Goal: Task Accomplishment & Management: Complete application form

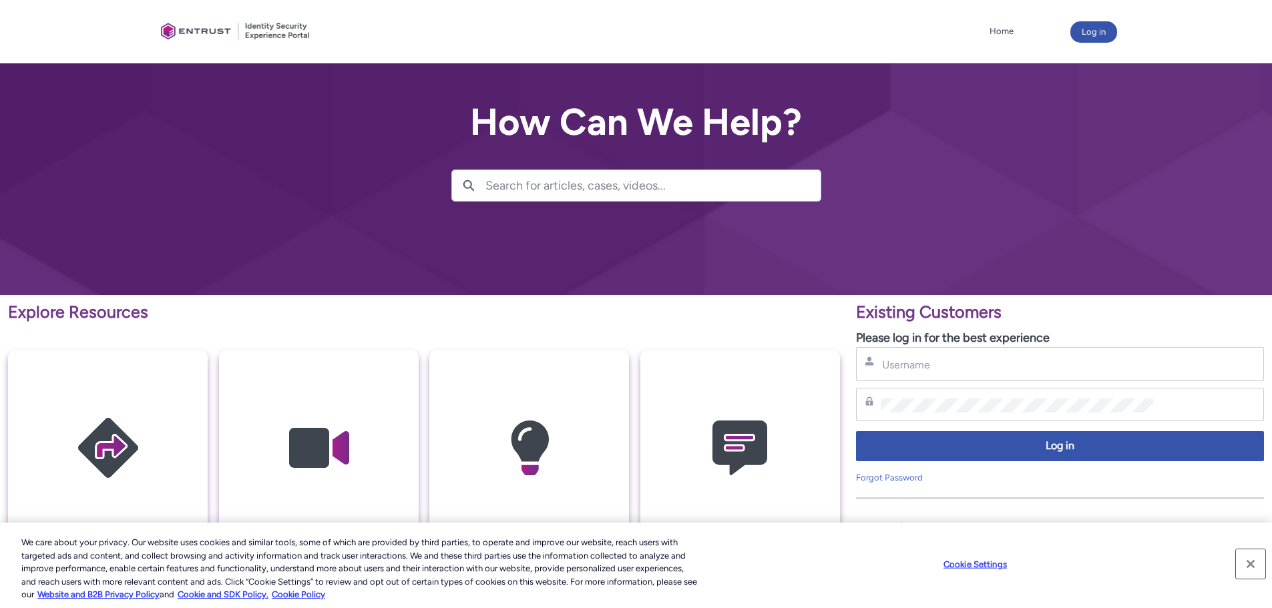
click at [1256, 561] on button "Close" at bounding box center [1250, 564] width 29 height 29
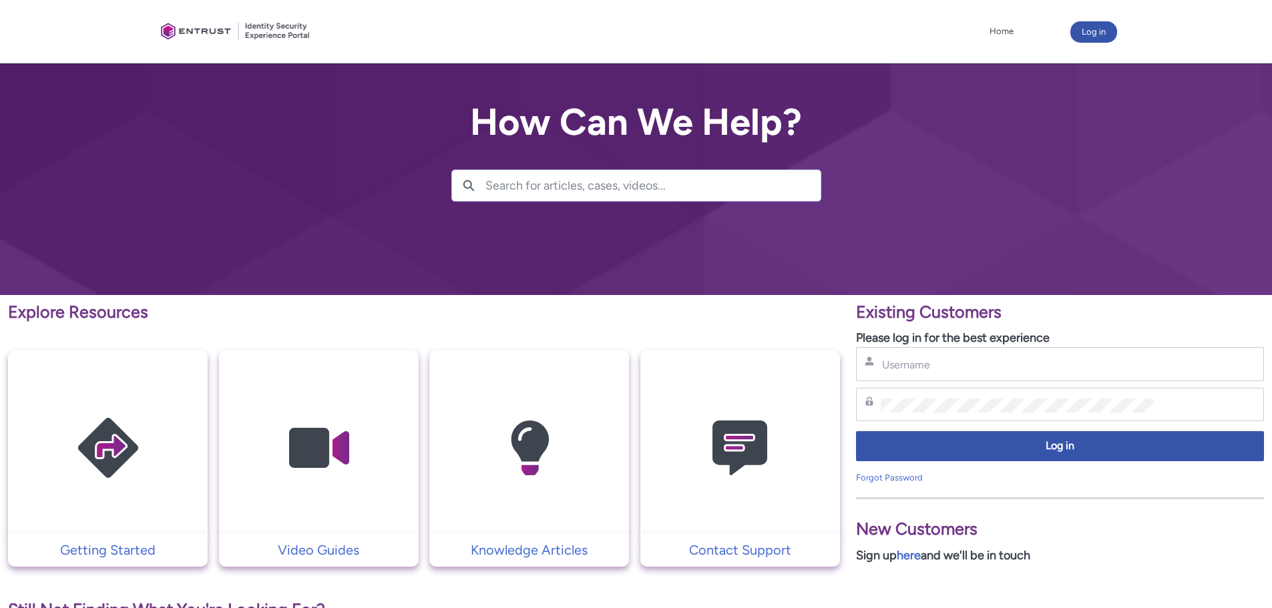
click at [742, 414] on img at bounding box center [740, 449] width 127 height 144
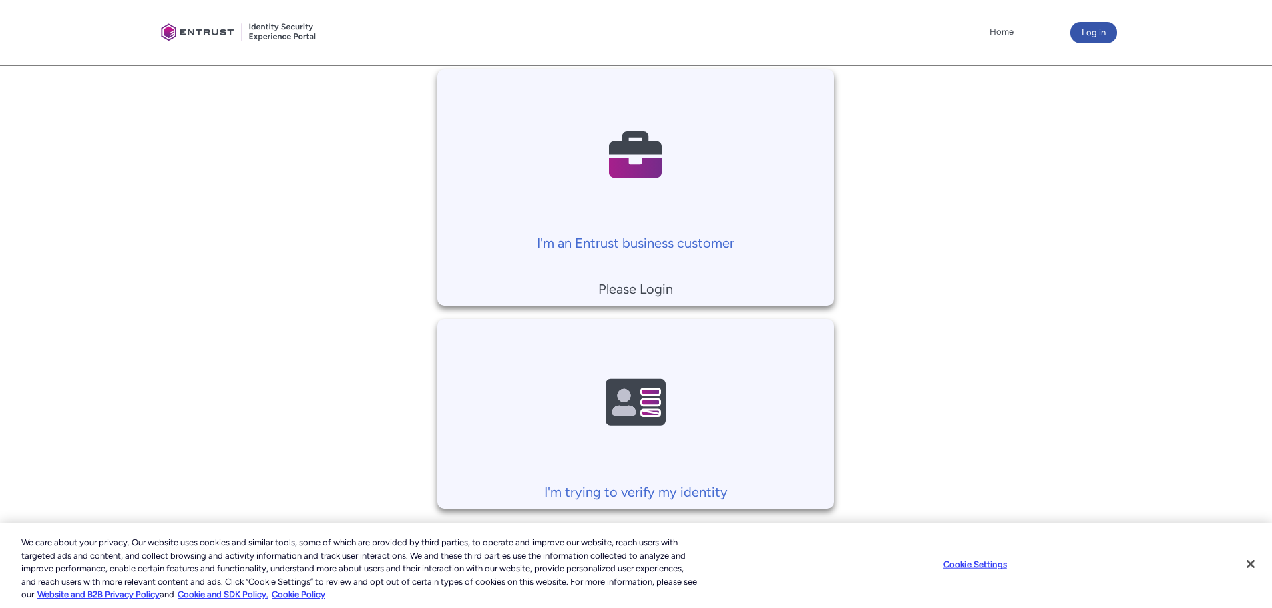
scroll to position [311, 0]
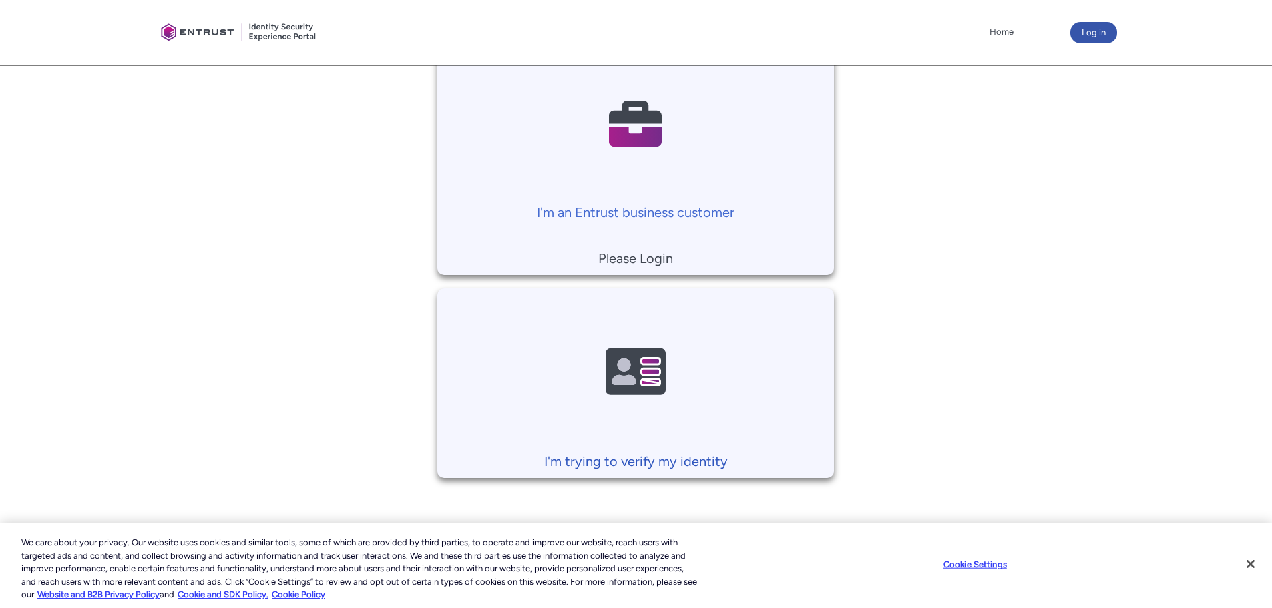
click at [683, 377] on img at bounding box center [635, 373] width 127 height 144
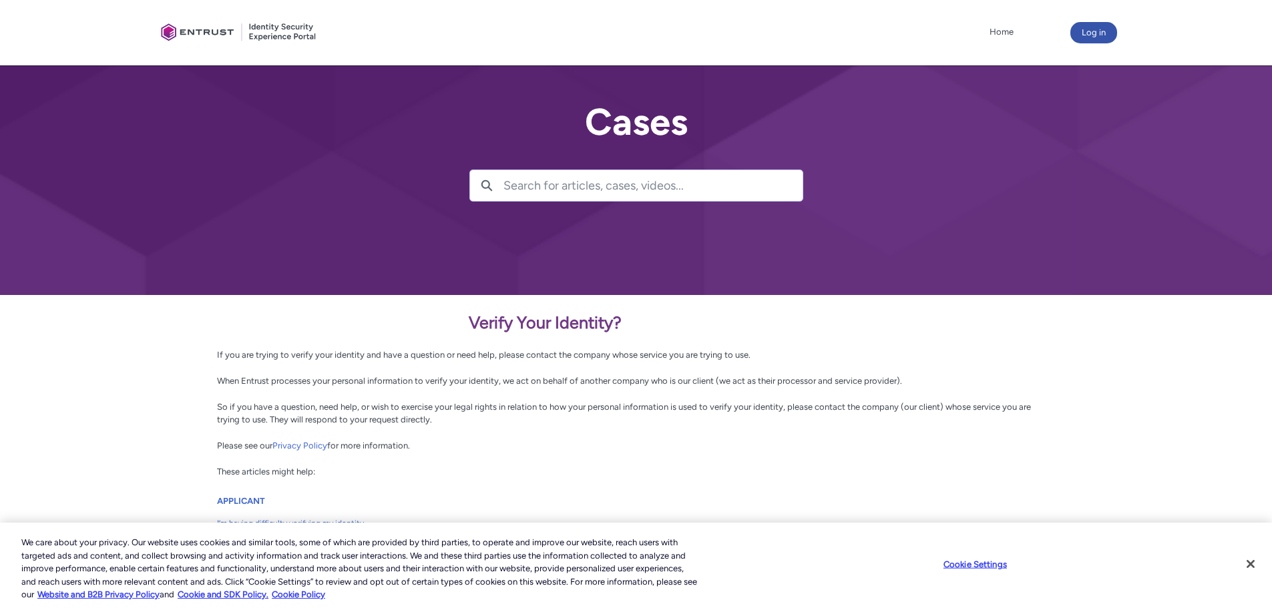
scroll to position [127, 0]
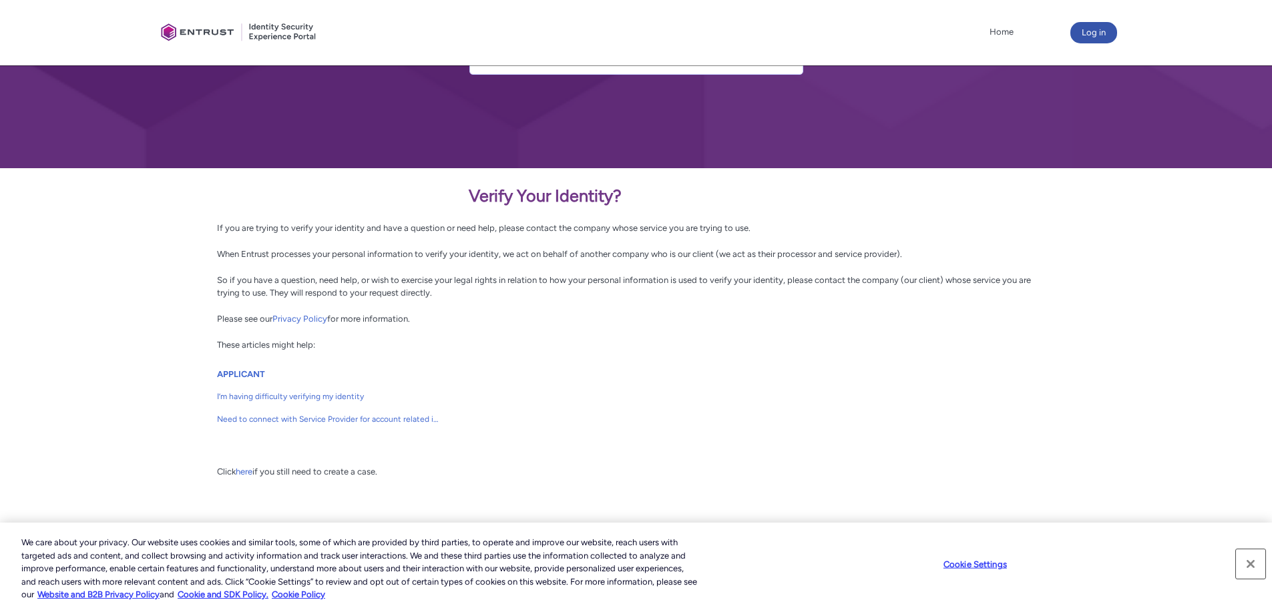
click at [1249, 564] on button "Close" at bounding box center [1250, 564] width 29 height 29
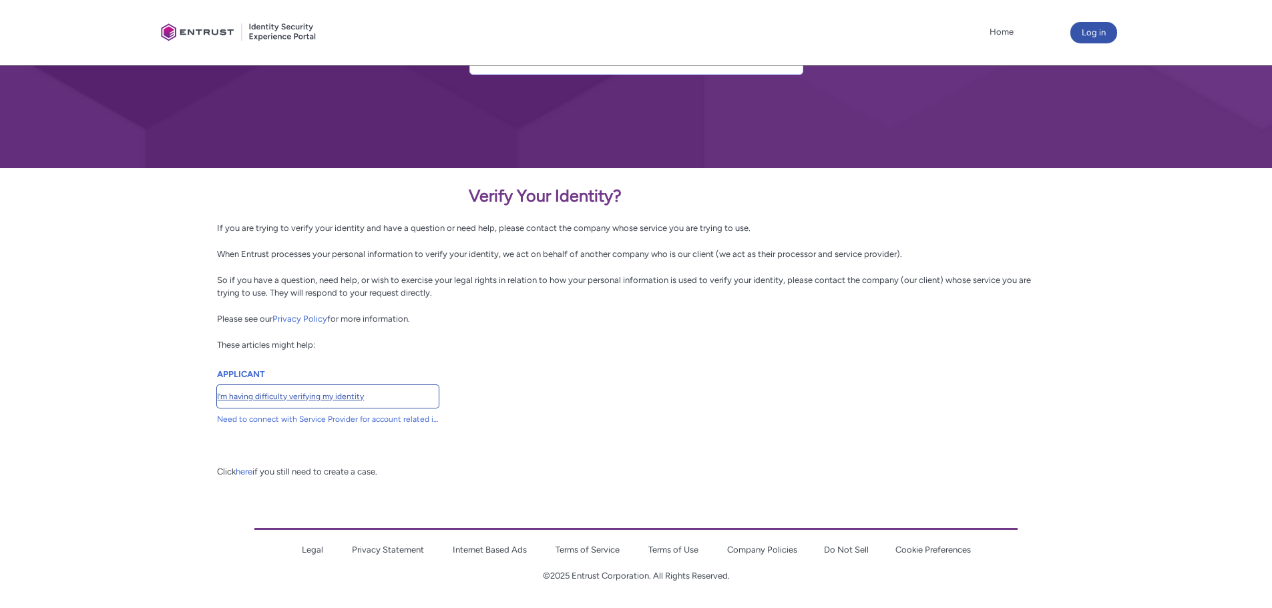
click at [323, 396] on span "I’m having difficulty verifying my identity" at bounding box center [328, 397] width 222 height 12
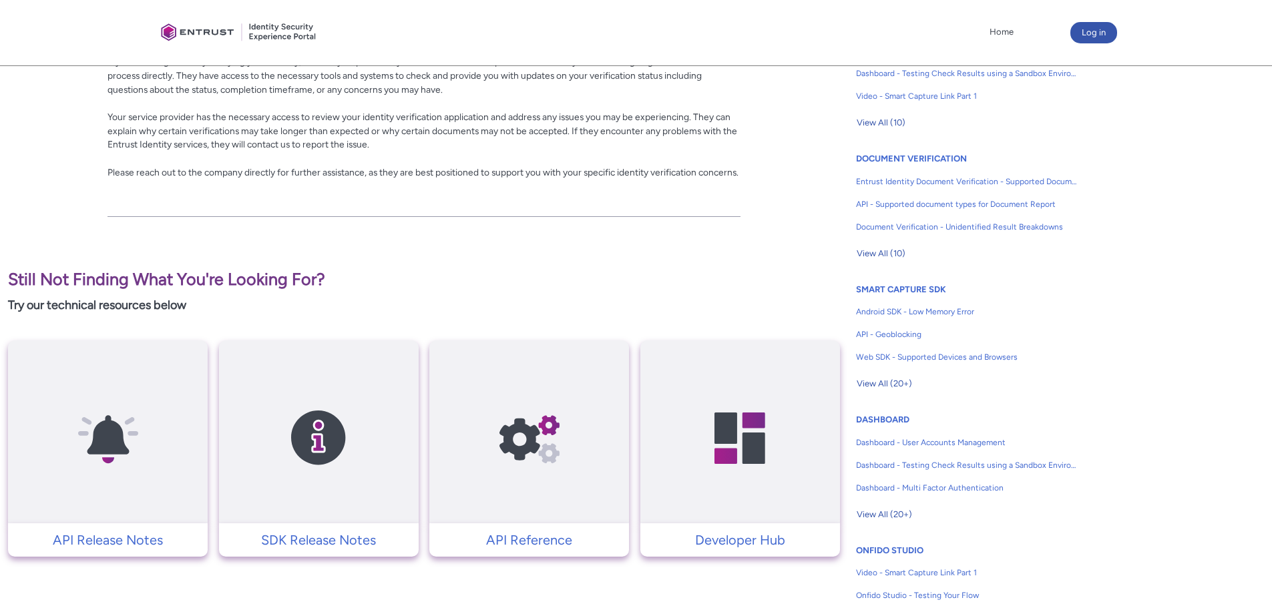
scroll to position [212, 0]
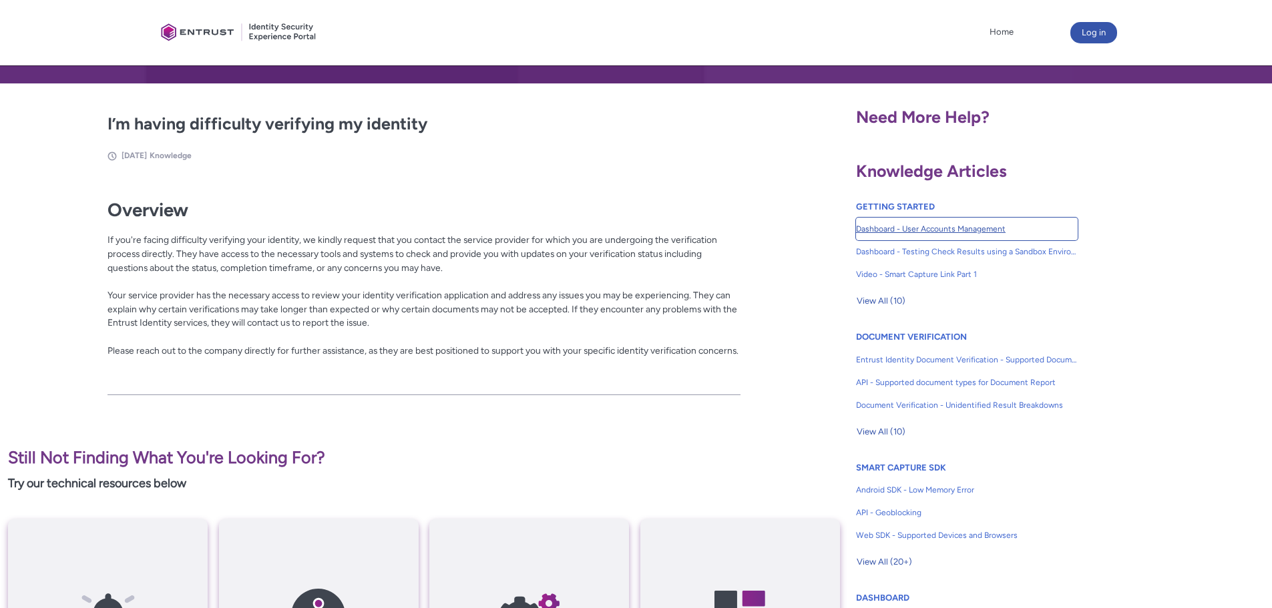
click at [929, 228] on span "Dashboard - User Accounts Management" at bounding box center [967, 229] width 222 height 12
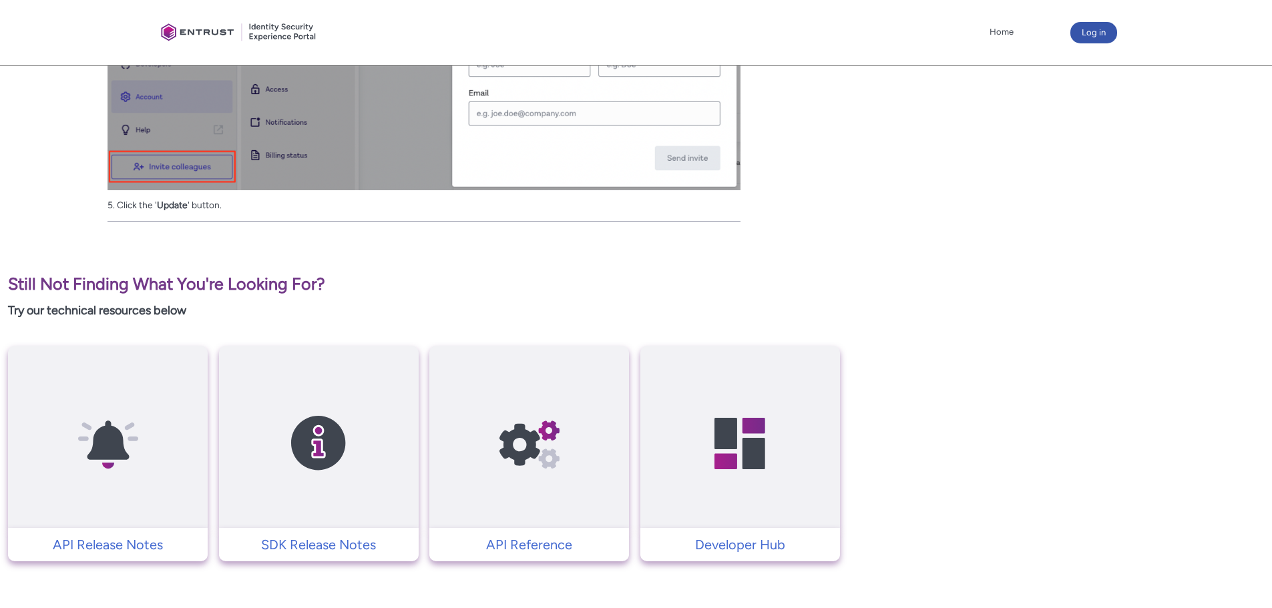
scroll to position [1274, 0]
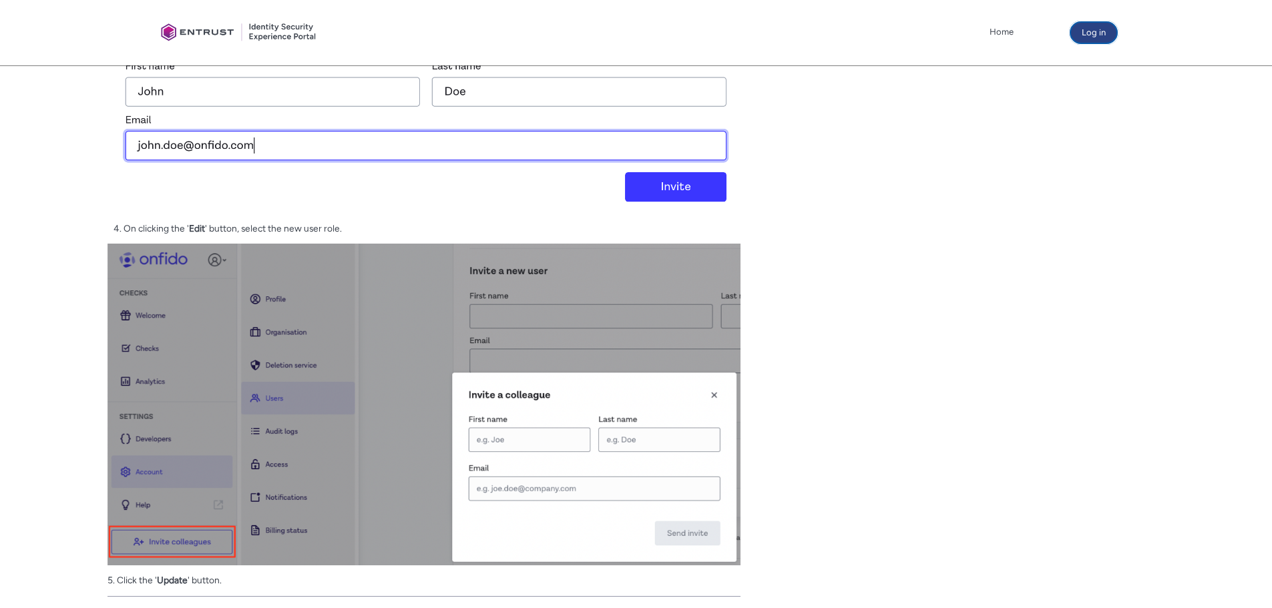
click at [1098, 33] on button "Log in" at bounding box center [1094, 32] width 47 height 21
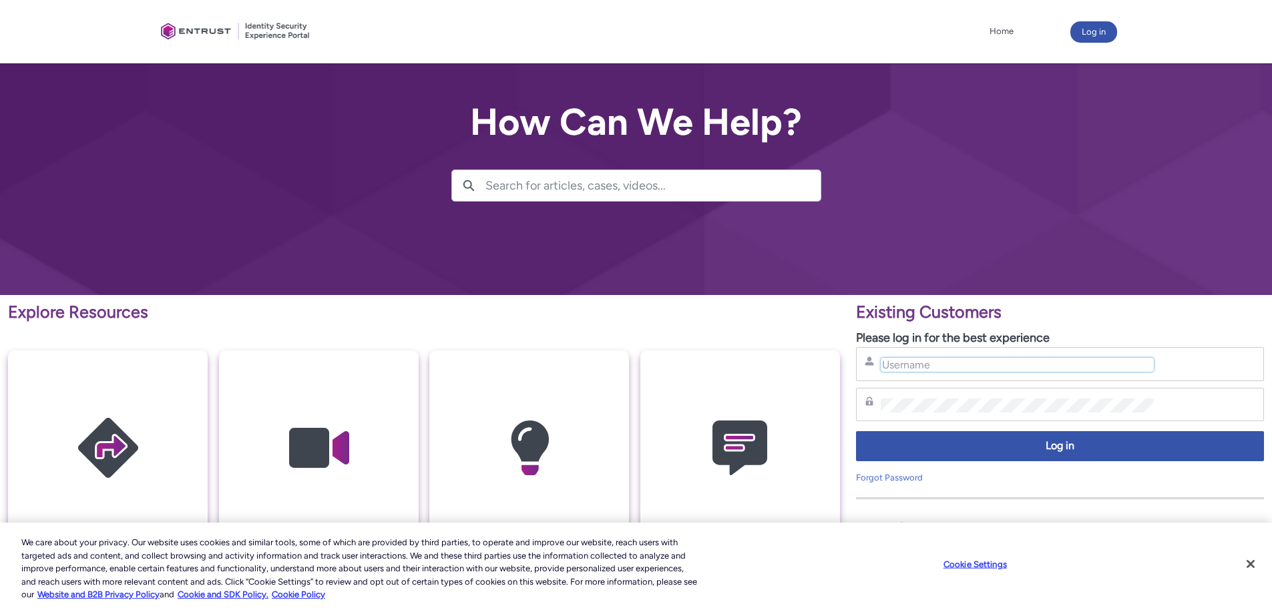
click at [914, 371] on input "Username" at bounding box center [1017, 365] width 273 height 14
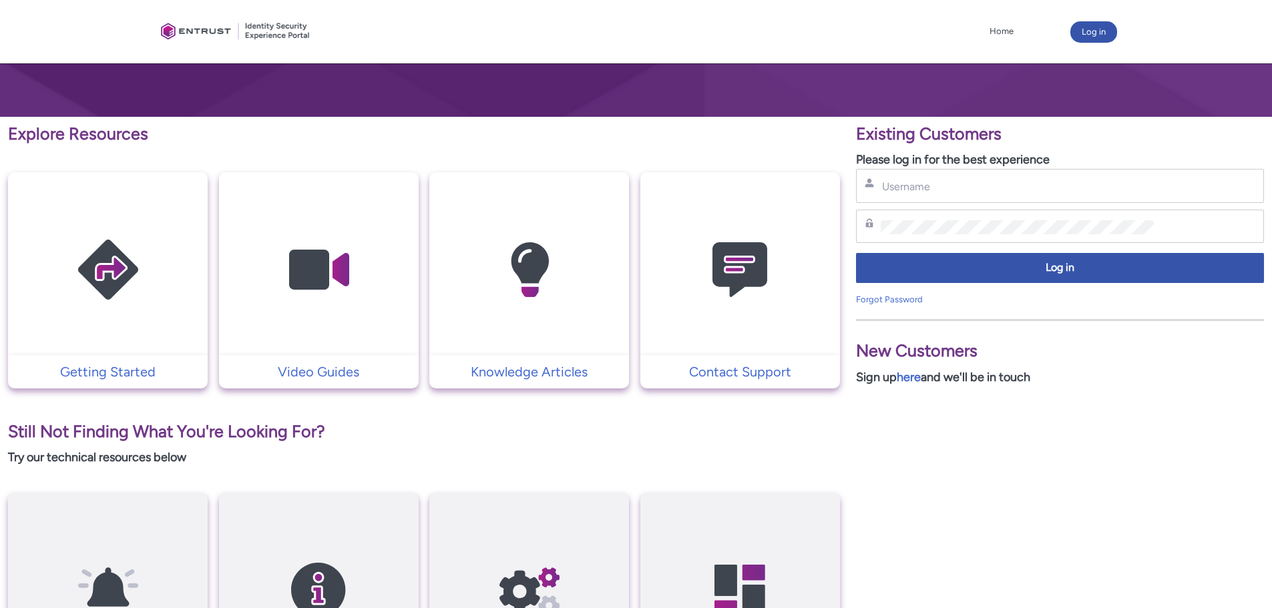
scroll to position [356, 0]
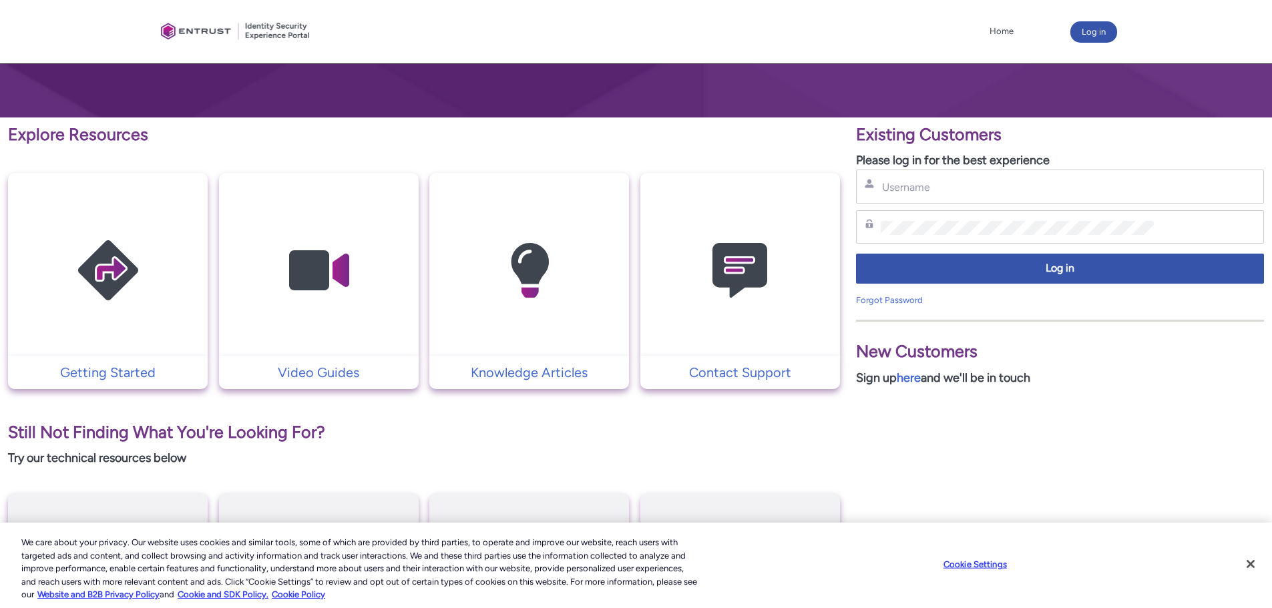
scroll to position [178, 0]
click at [747, 367] on p "Contact Support" at bounding box center [740, 372] width 186 height 20
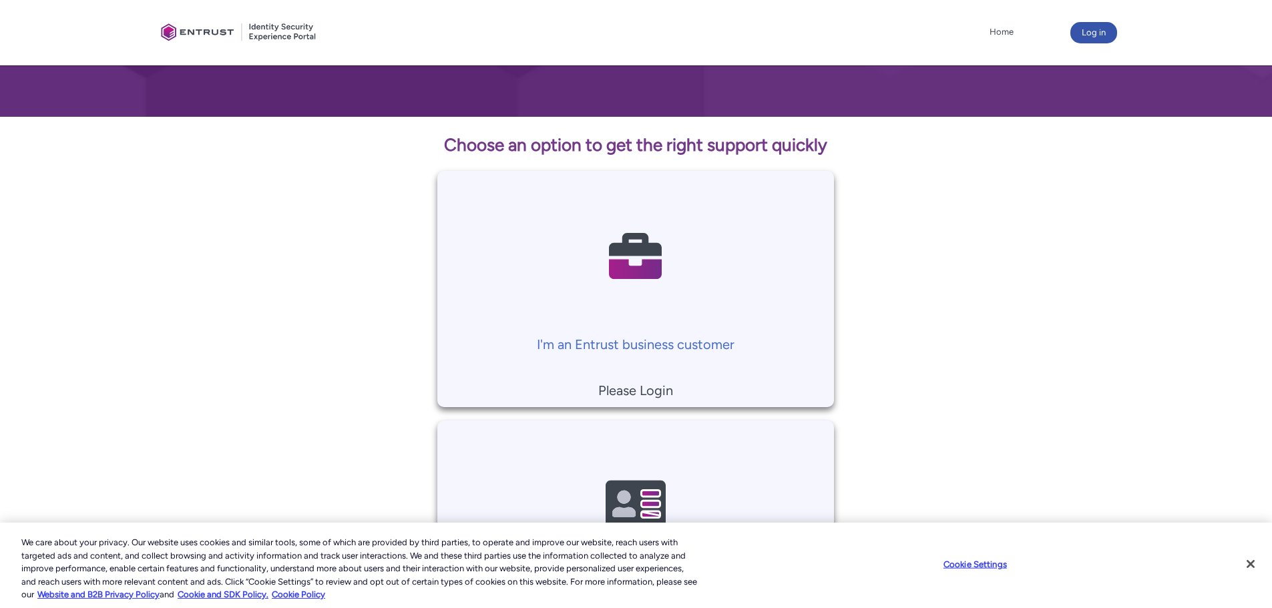
scroll to position [311, 0]
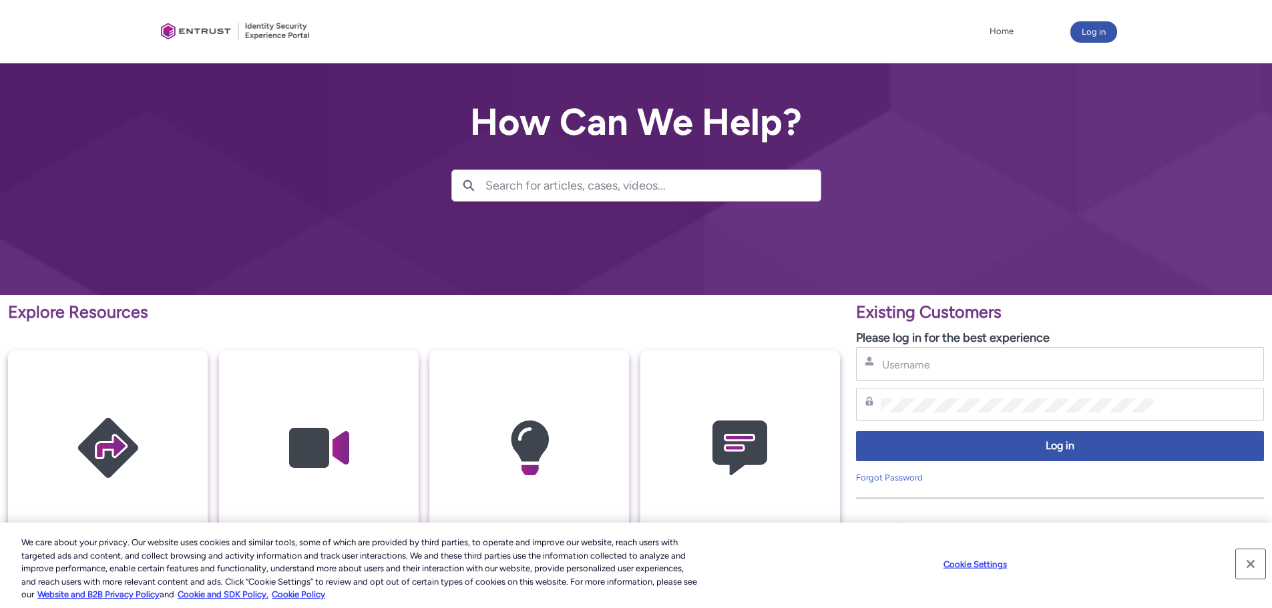
click at [1253, 559] on button "Close" at bounding box center [1250, 564] width 29 height 29
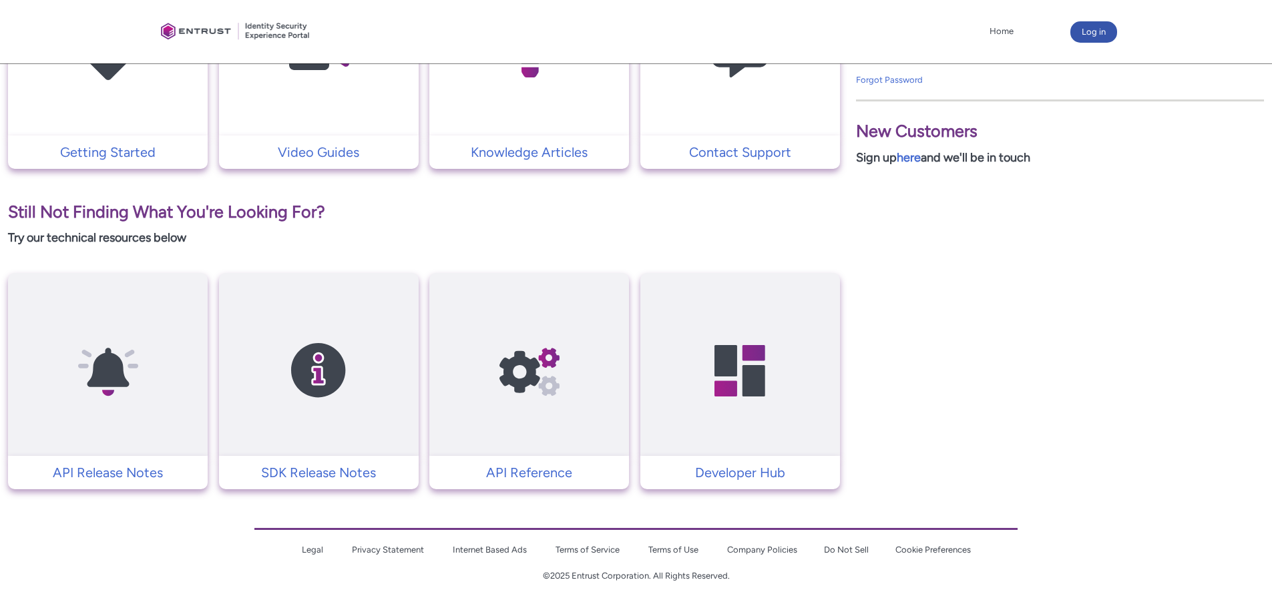
scroll to position [42, 0]
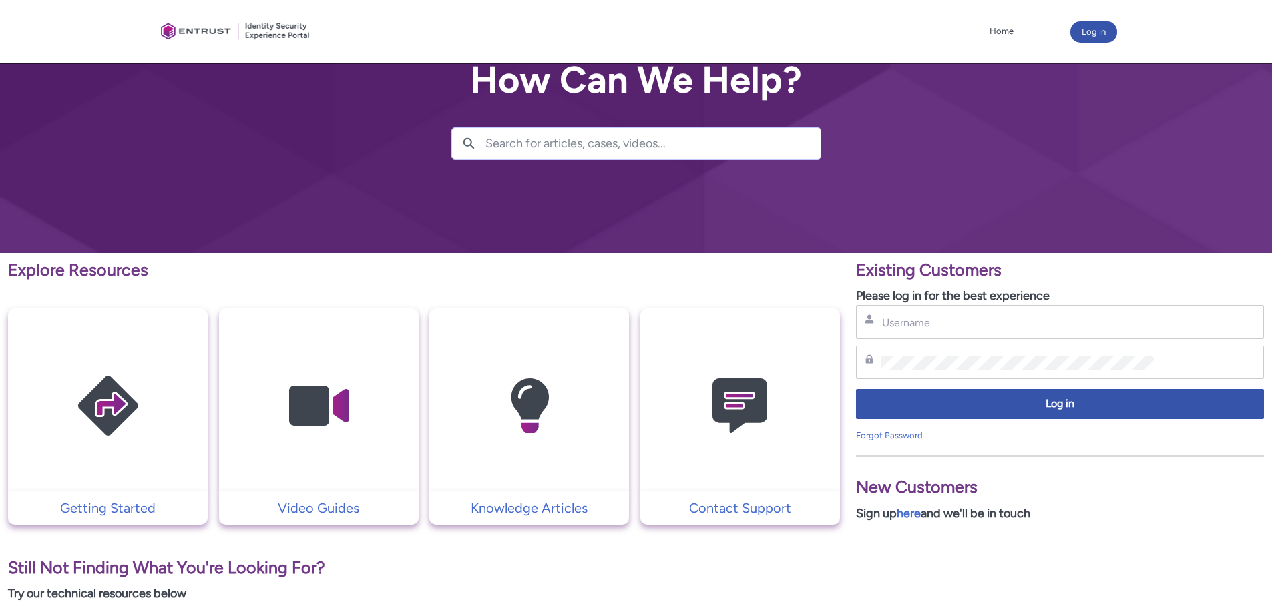
click at [737, 414] on img at bounding box center [740, 407] width 127 height 144
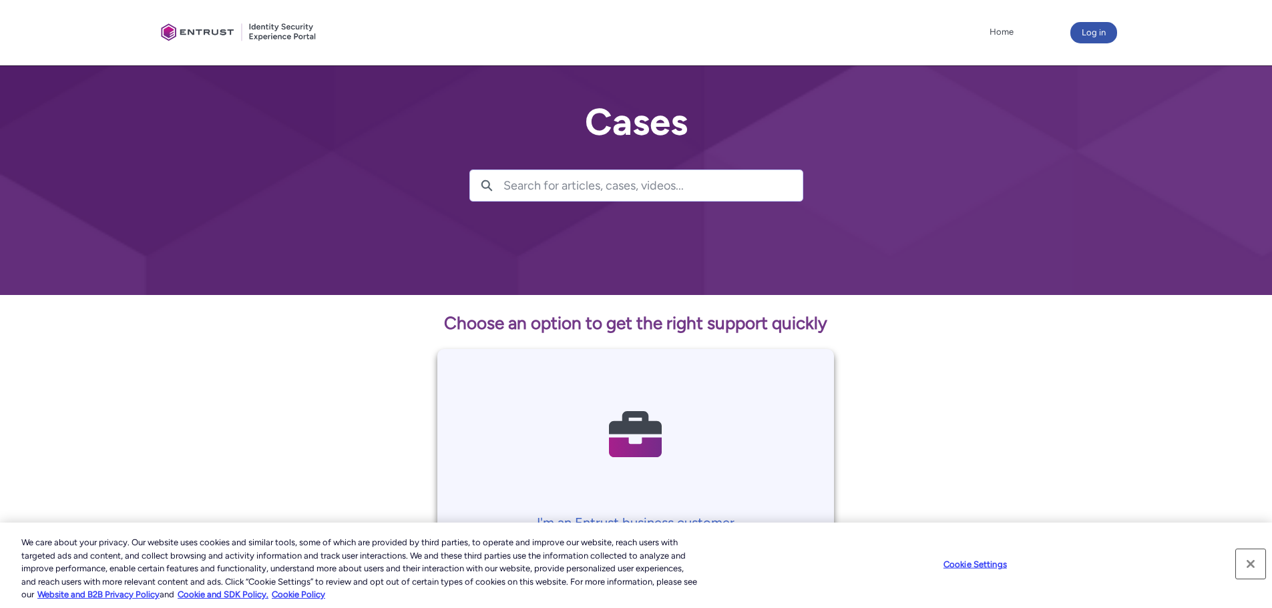
click at [1246, 570] on button "Close" at bounding box center [1250, 564] width 29 height 29
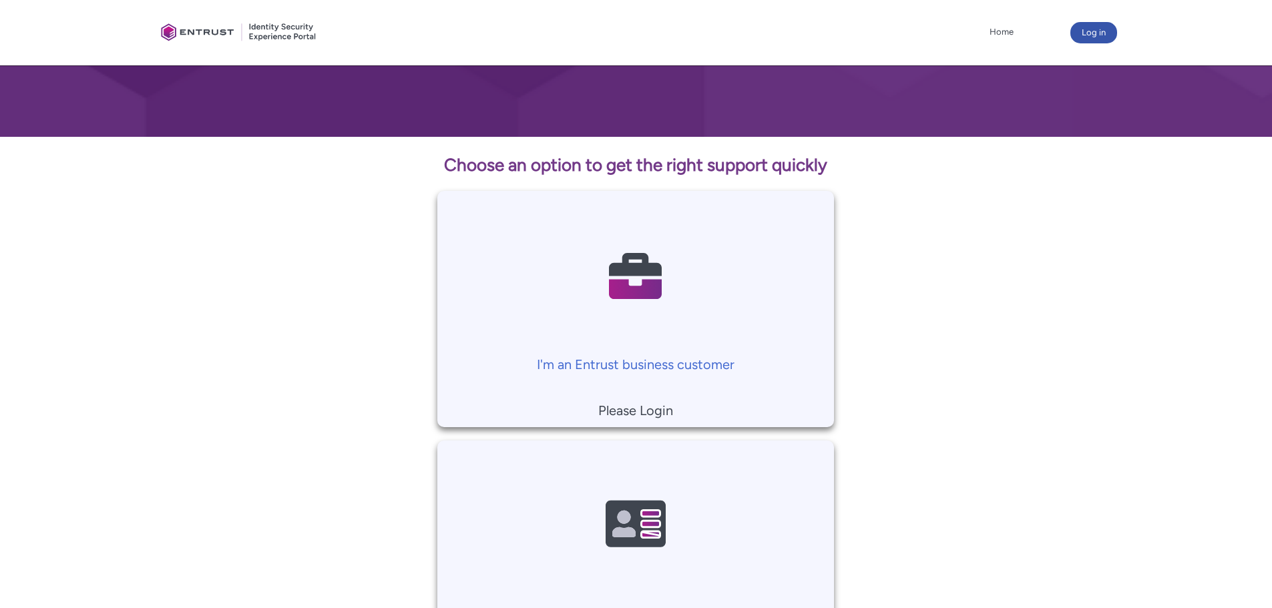
scroll to position [132, 0]
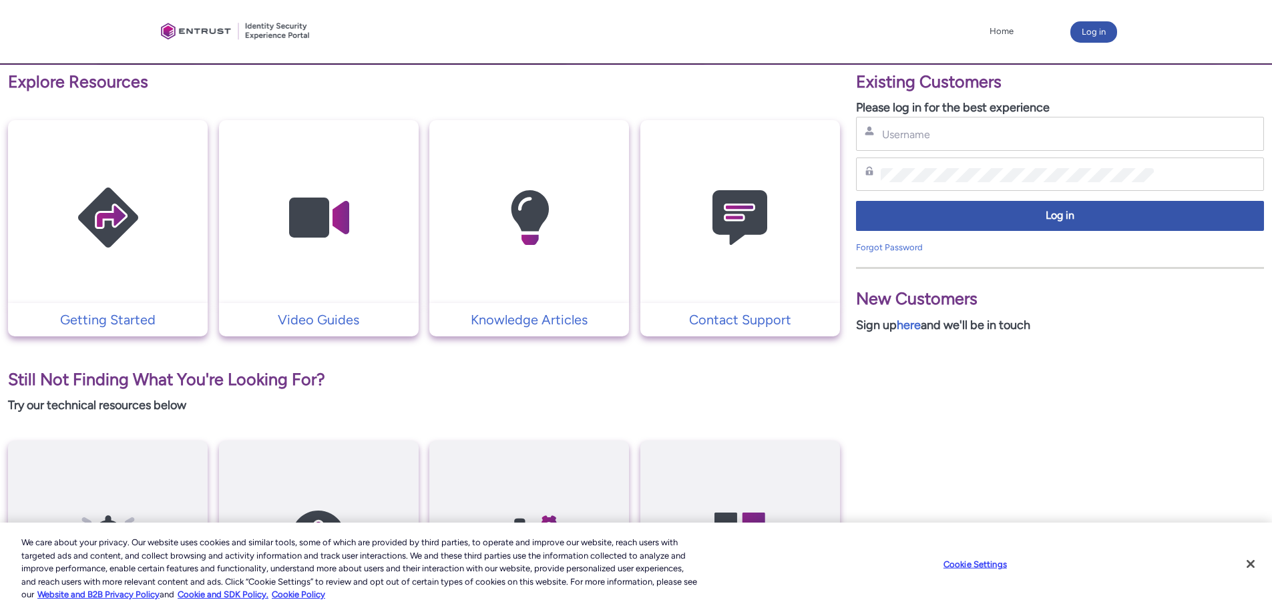
scroll to position [356, 0]
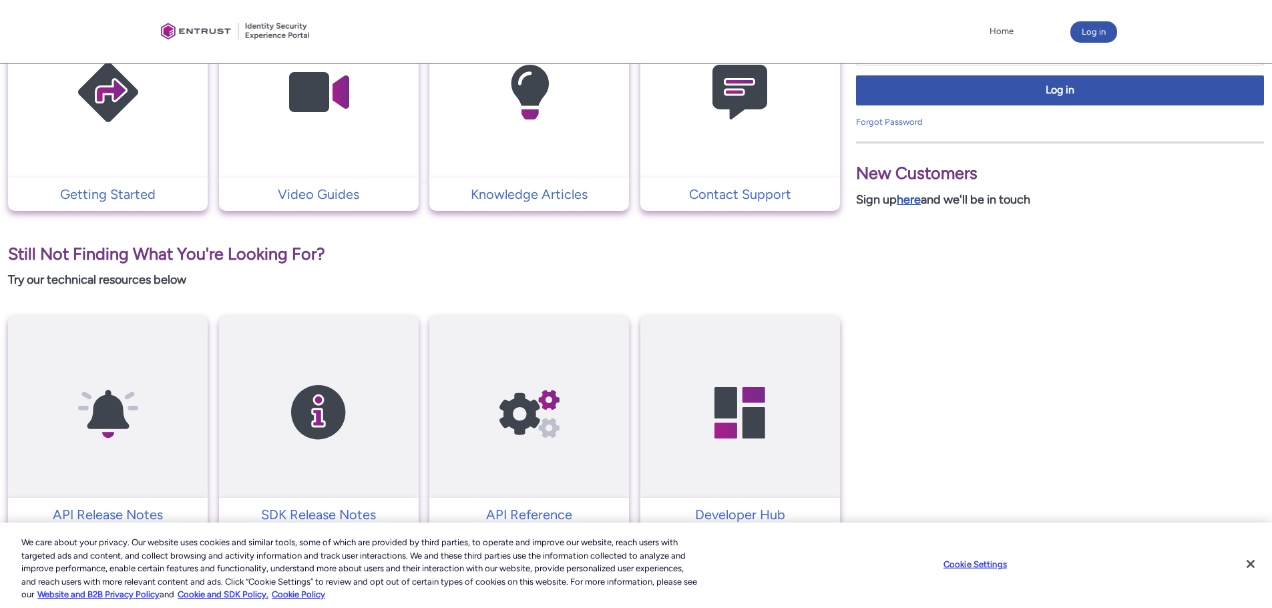
click at [912, 199] on link "here" at bounding box center [909, 199] width 24 height 15
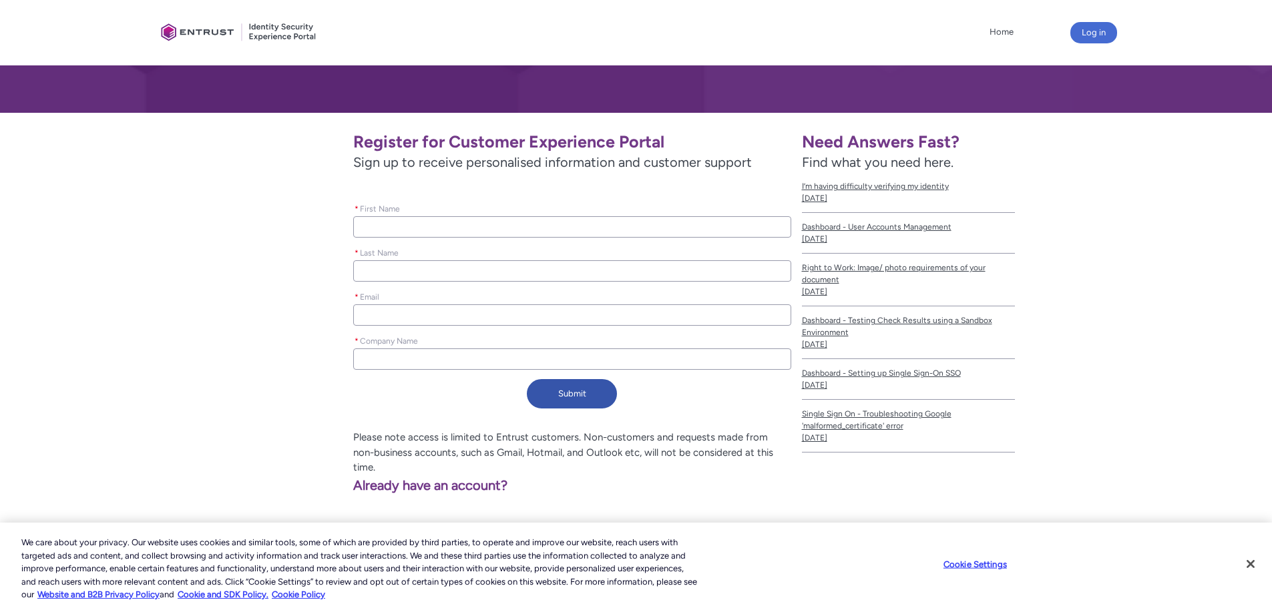
scroll to position [184, 0]
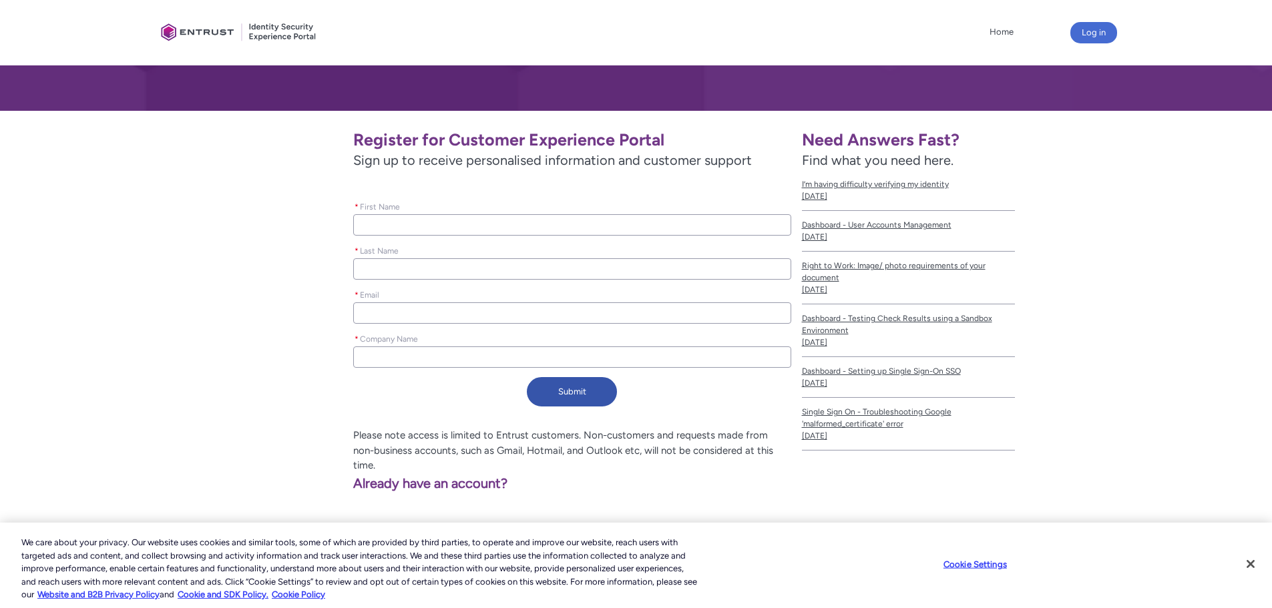
click at [397, 220] on input "* First Name" at bounding box center [571, 224] width 437 height 21
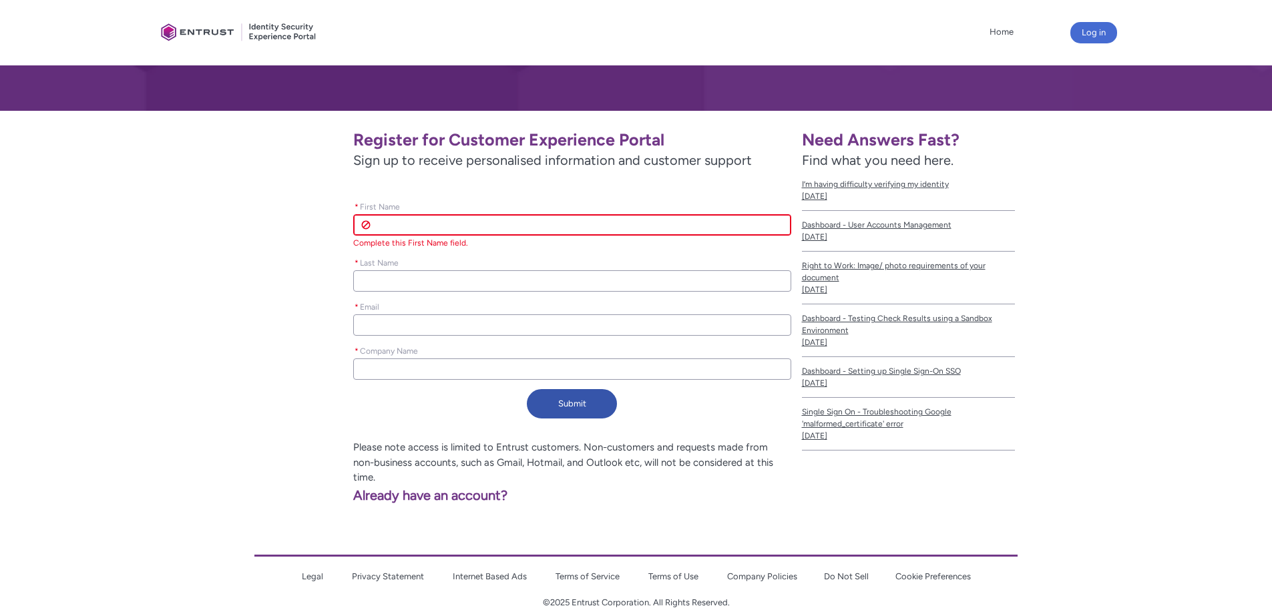
click at [416, 227] on input "* First Name" at bounding box center [571, 224] width 437 height 21
type lightning-primitive-input-simple "H"
type input "H"
type lightning-primitive-input-simple "Hi"
type input "Hi"
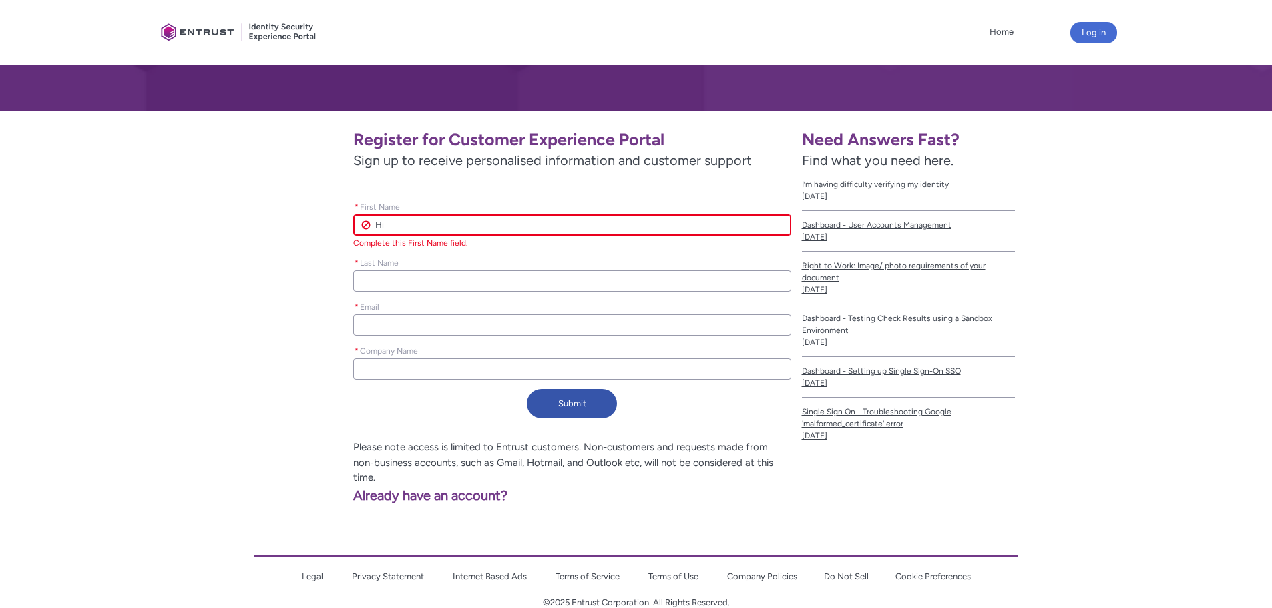
type lightning-primitive-input-simple "Him"
type input "Him"
type lightning-primitive-input-simple "Hima"
type input "Hima"
type lightning-primitive-input-simple "Himan"
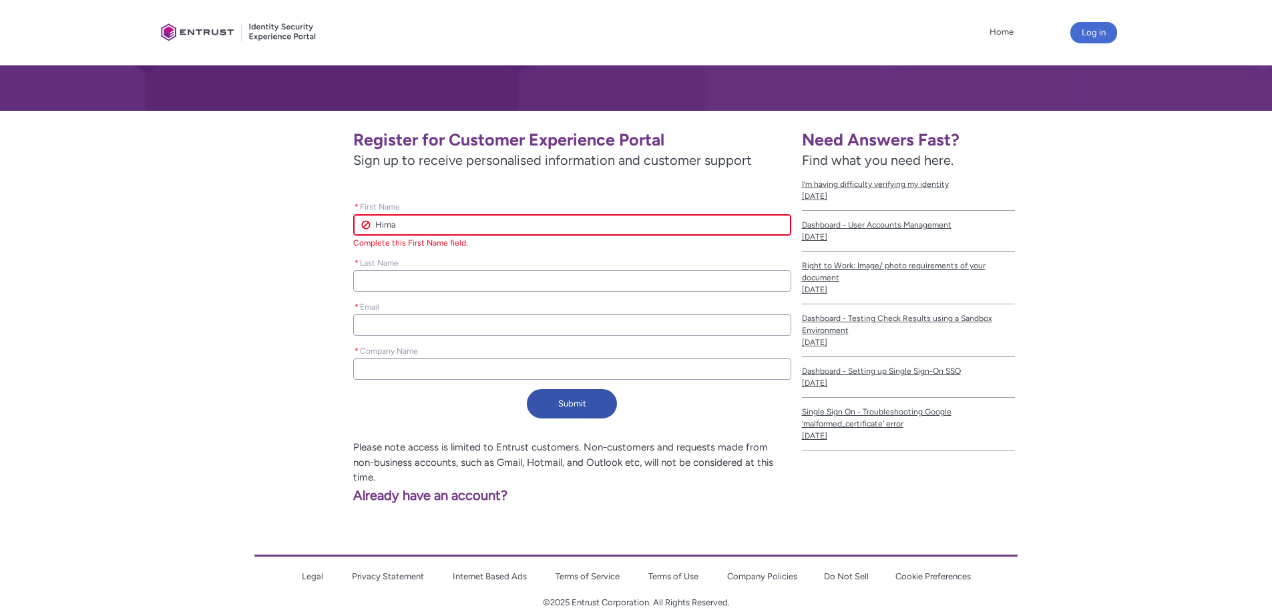
type input "Himan"
type lightning-primitive-input-simple "Himans"
type input "Himans"
type lightning-primitive-input-simple "Himansh"
type input "Himansh"
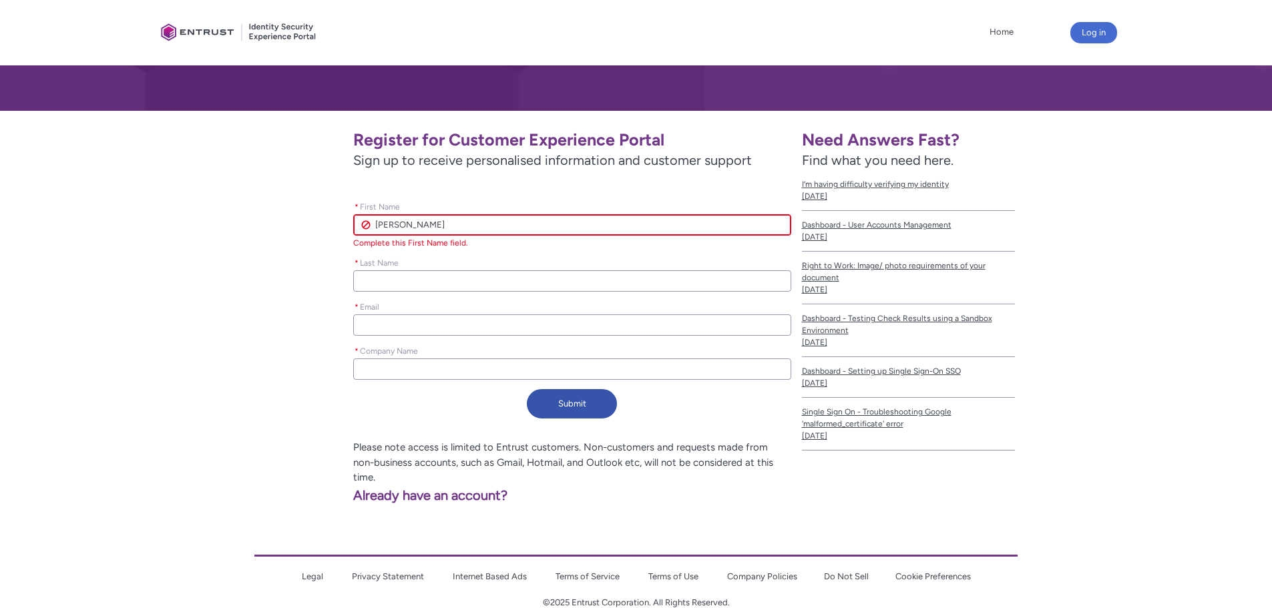
type lightning-primitive-input-simple "Himanshu"
type input "Himanshu"
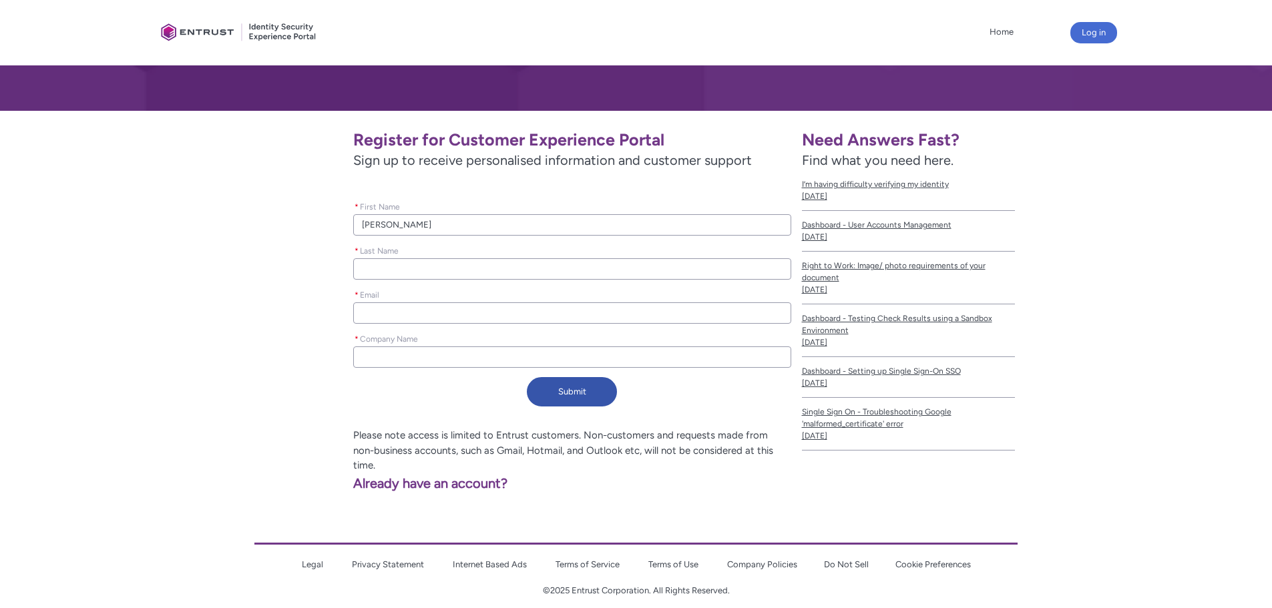
type lightning-primitive-input-simple "P"
type input "P"
type lightning-primitive-input-simple "PA"
type input "PA"
type lightning-primitive-input-simple "PAt"
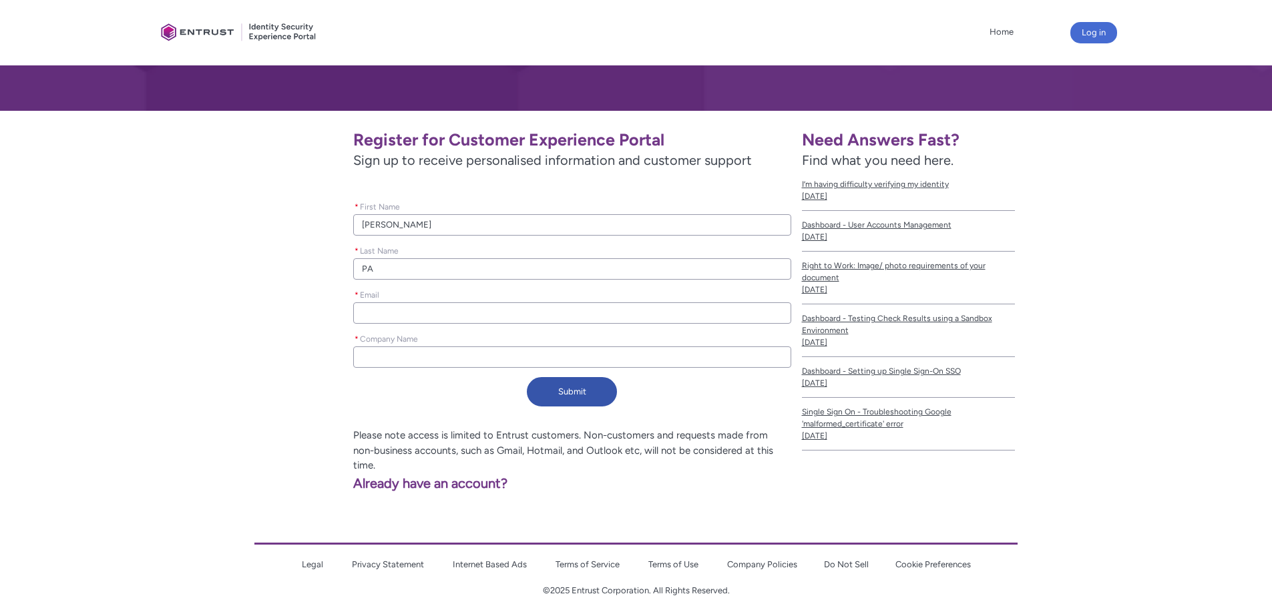
type input "PAt"
type lightning-primitive-input-simple "PAte"
type input "PAte"
type lightning-primitive-input-simple "PAtel"
type input "PAtel"
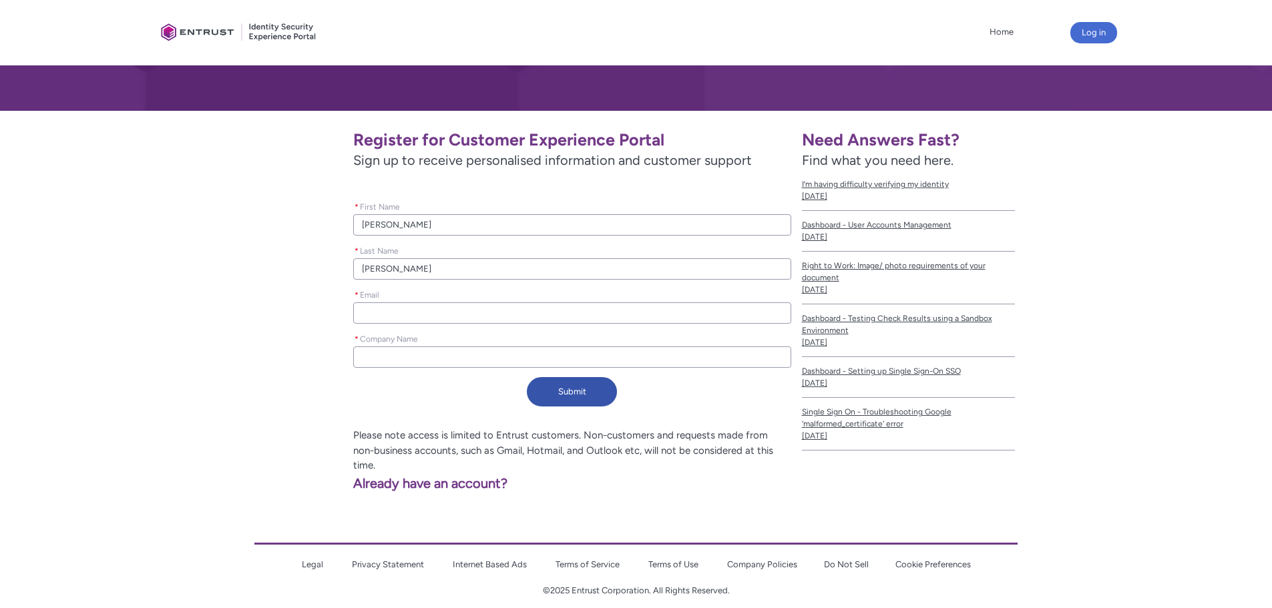
type lightning-primitive-input-simple "PAte"
type input "PAte"
type lightning-primitive-input-simple "PAt"
type input "PAt"
type lightning-primitive-input-simple "PA"
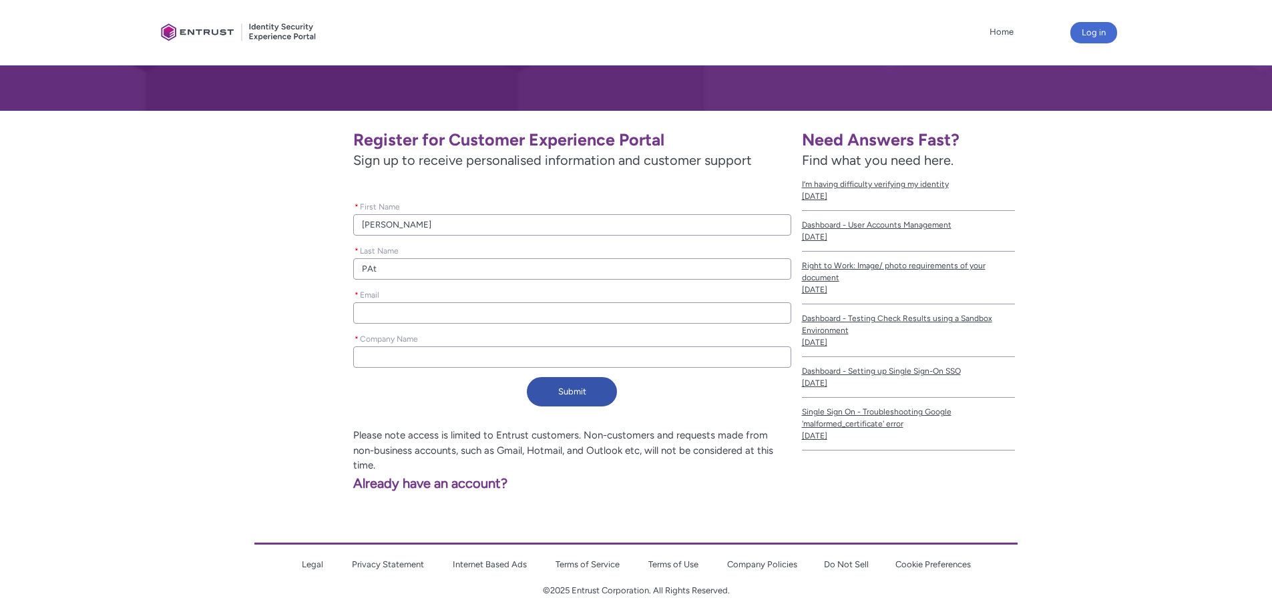
type input "PA"
type lightning-primitive-input-simple "P"
type input "P"
type lightning-primitive-input-simple "Pa"
type input "Pa"
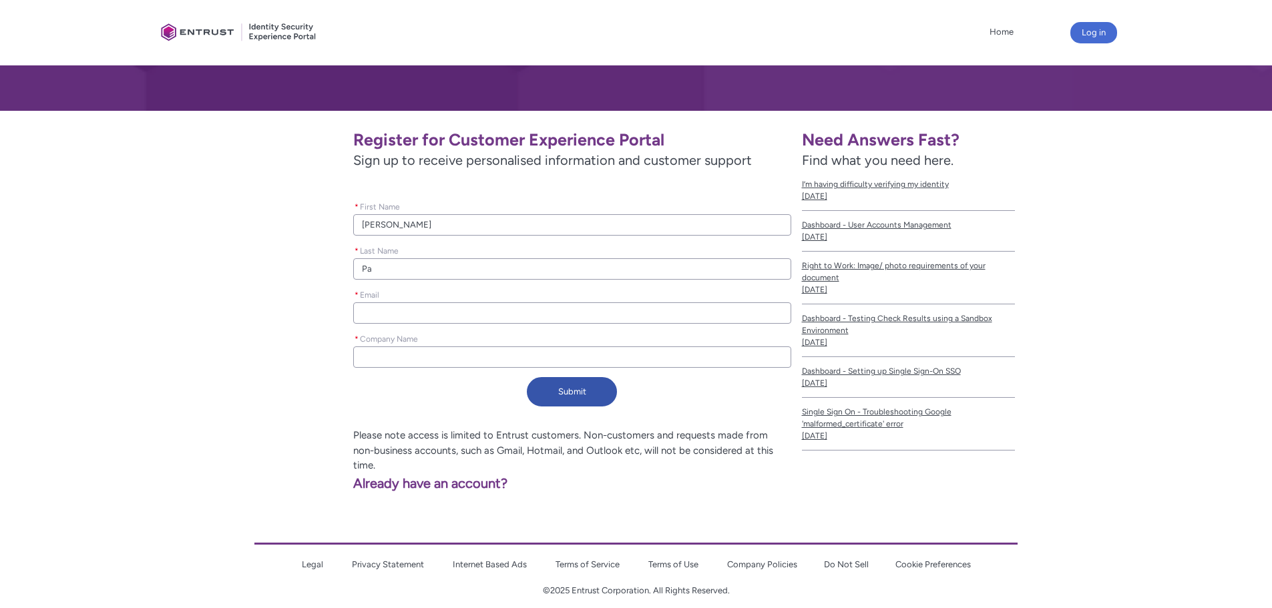
type lightning-primitive-input-simple "Pat"
type input "Pat"
type lightning-primitive-input-simple "Pate"
type input "Pate"
type lightning-primitive-input-simple "Patel"
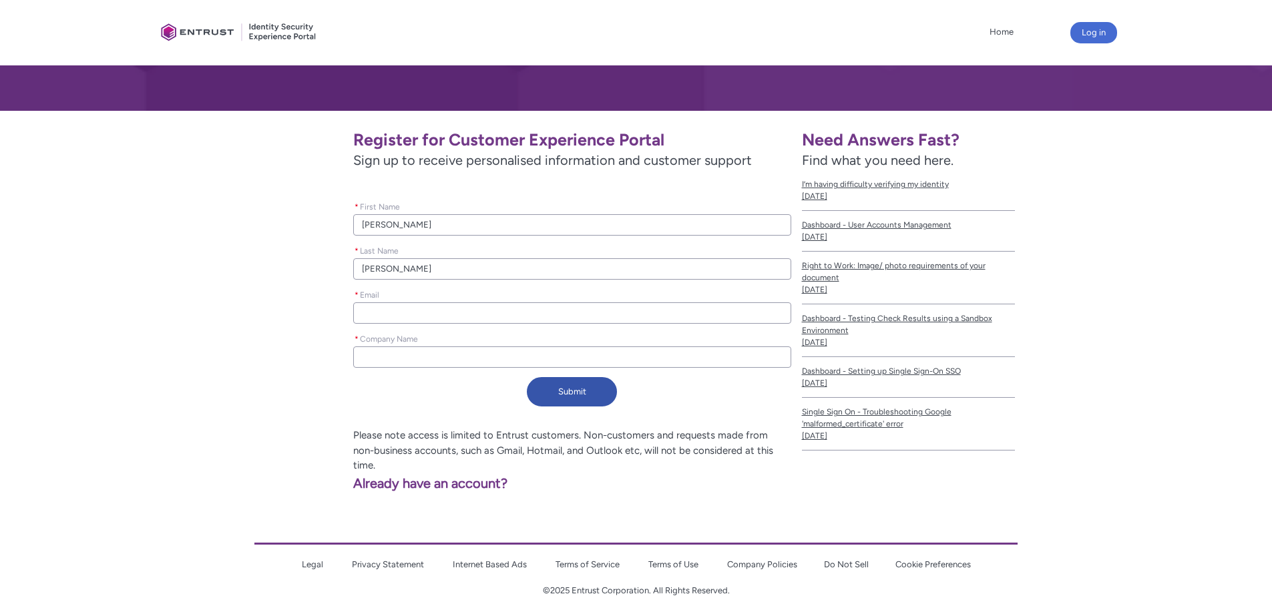
type input "Patel"
type lightning-primitive-input-simple "h"
type input "h"
type lightning-primitive-input-simple "hi"
type input "hi"
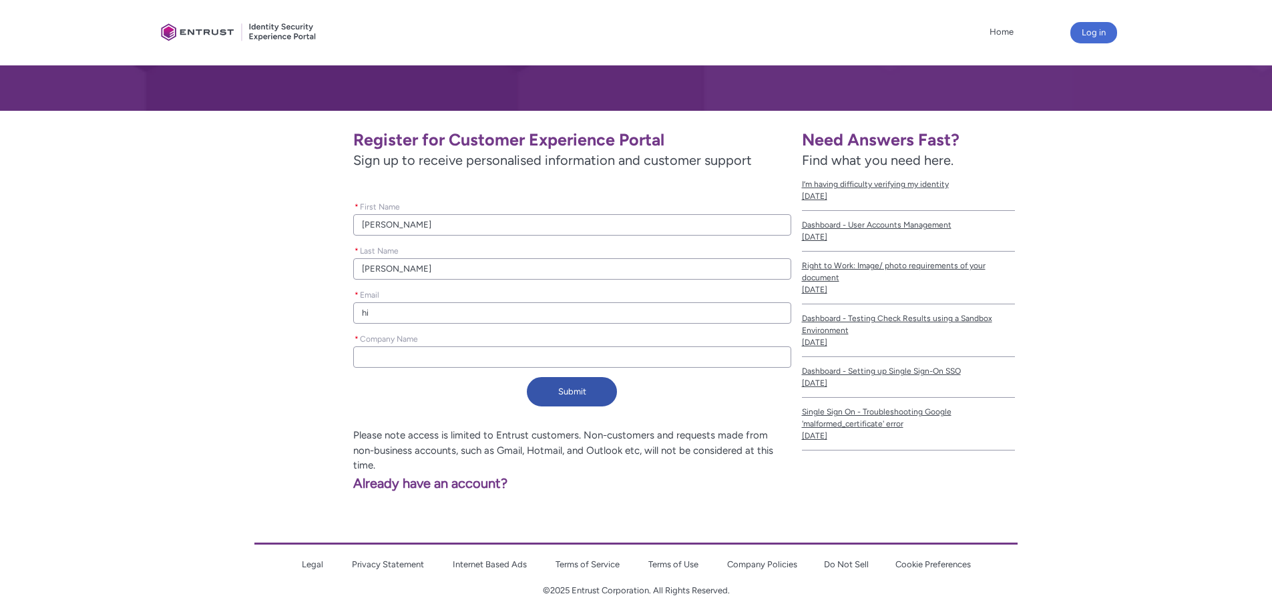
type lightning-primitive-input-simple "him"
type input "him"
type lightning-primitive-input-simple "hima"
type input "hima"
type lightning-primitive-input-simple "himan"
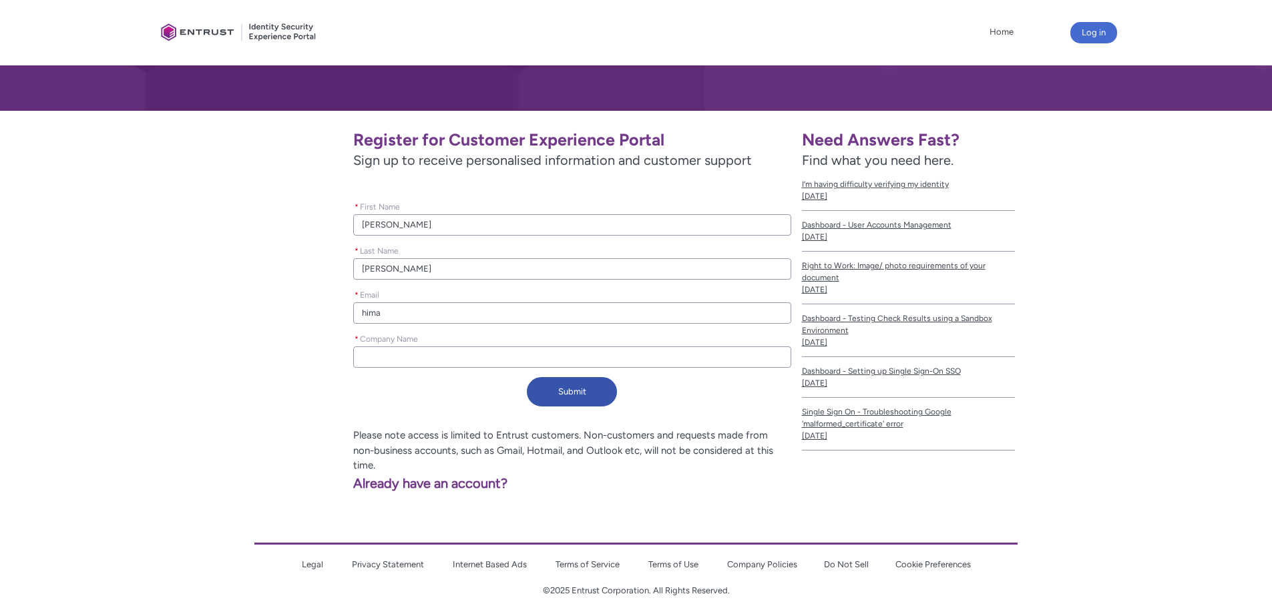
type input "himan"
type lightning-primitive-input-simple "himans"
type input "himans"
type lightning-primitive-input-simple "himansh"
type input "himansh"
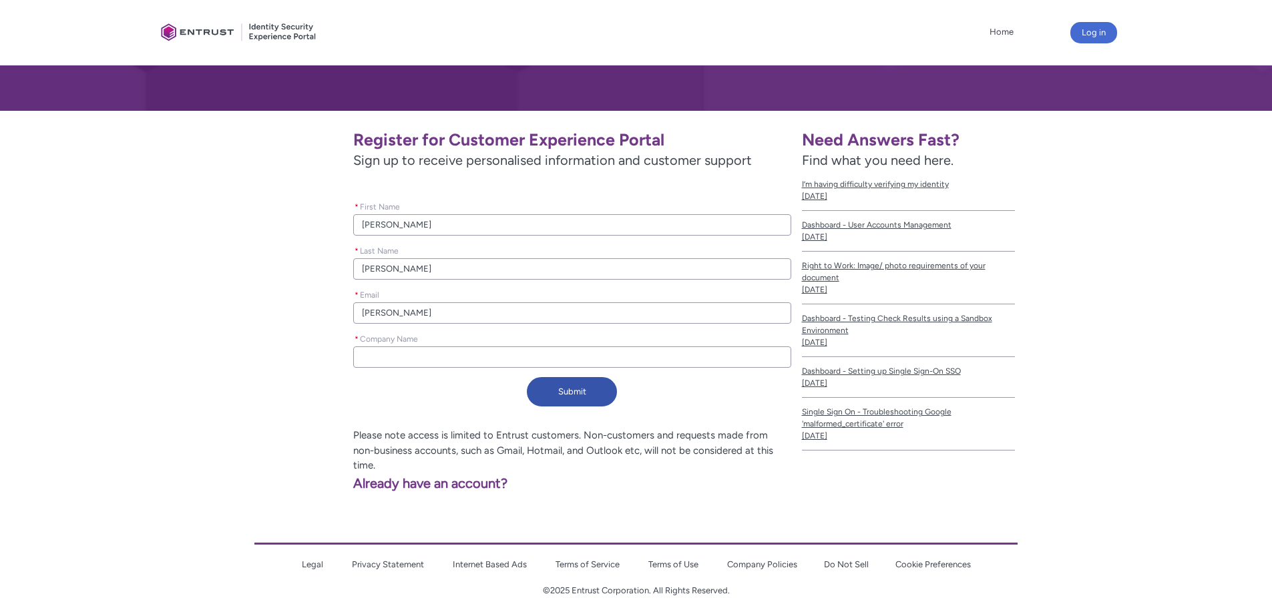
type lightning-primitive-input-simple "himanshu"
type input "himanshu"
type lightning-primitive-input-simple "himanshuk"
type input "himanshuk"
type lightning-primitive-input-simple "himanshuku"
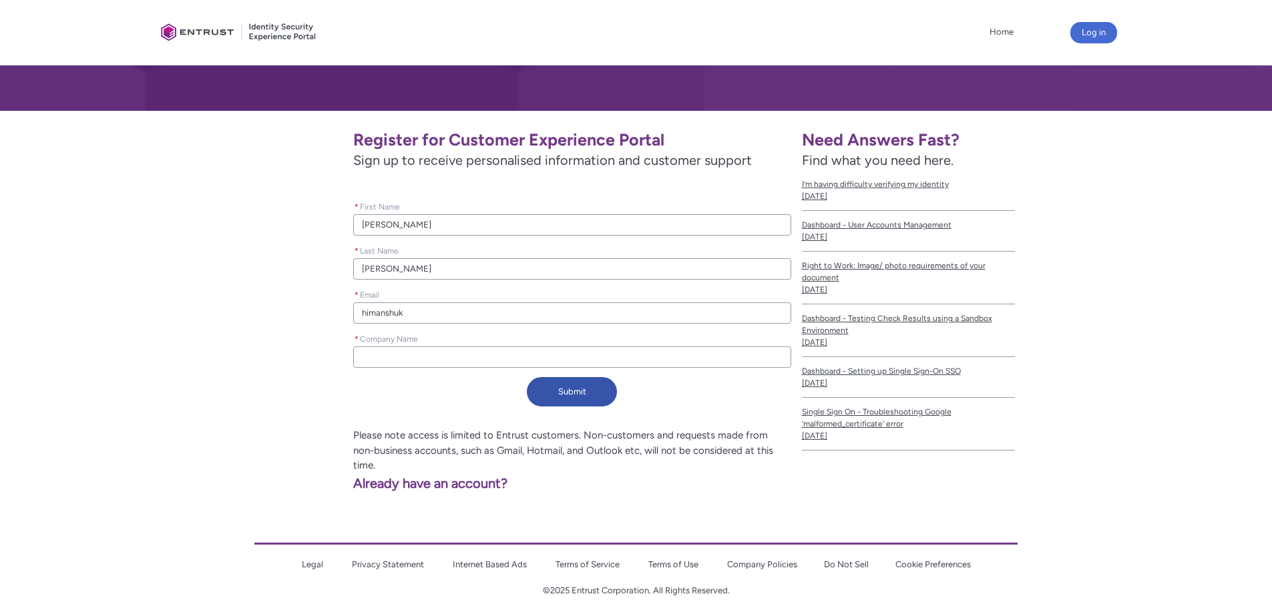
type input "himanshuku"
type lightning-primitive-input-simple "himanshukum"
type input "himanshukum"
type lightning-primitive-input-simple "himanshukuma"
type input "himanshukuma"
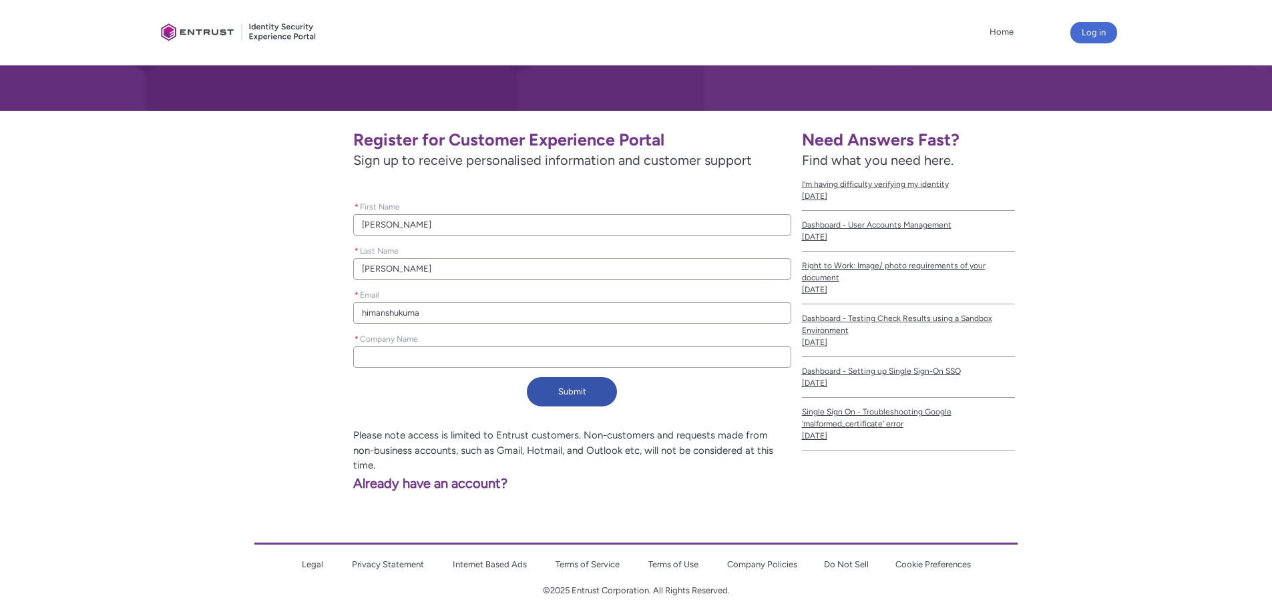
type lightning-primitive-input-simple "himanshukumar"
type input "himanshukumar"
type lightning-primitive-input-simple "himanshukumar."
type input "himanshukumar."
type lightning-primitive-input-simple "himanshukumar.p"
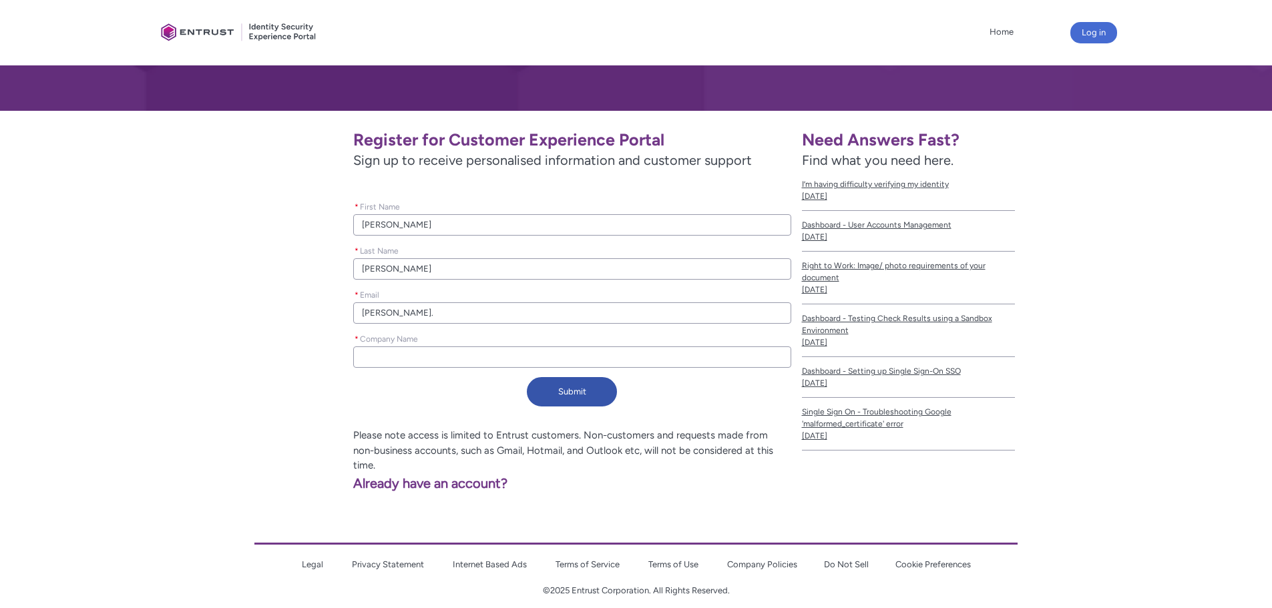
type input "himanshukumar.p"
type lightning-primitive-input-simple "himanshukumar.pa"
type input "himanshukumar.pa"
type lightning-primitive-input-simple "himanshukumar.pat"
type input "himanshukumar.pat"
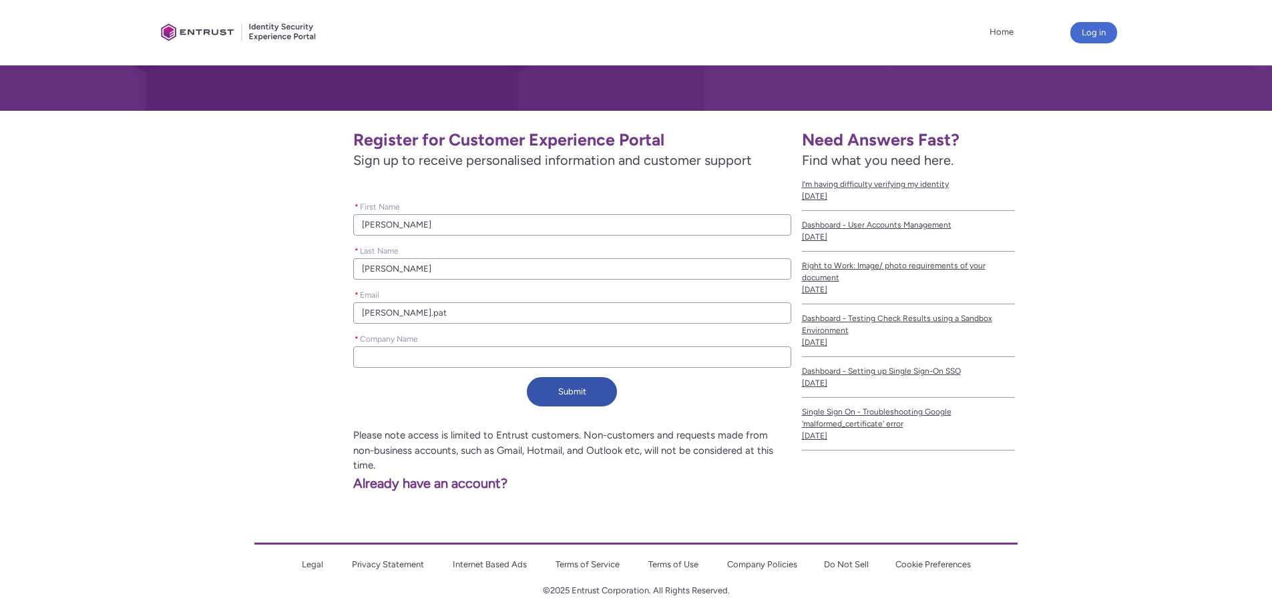
type lightning-primitive-input-simple "himanshukumar.pate"
type input "himanshukumar.pate"
type lightning-primitive-input-simple "himanshukumar.patel"
type input "himanshukumar.patel"
type lightning-primitive-input-simple "himanshukumar.patel@"
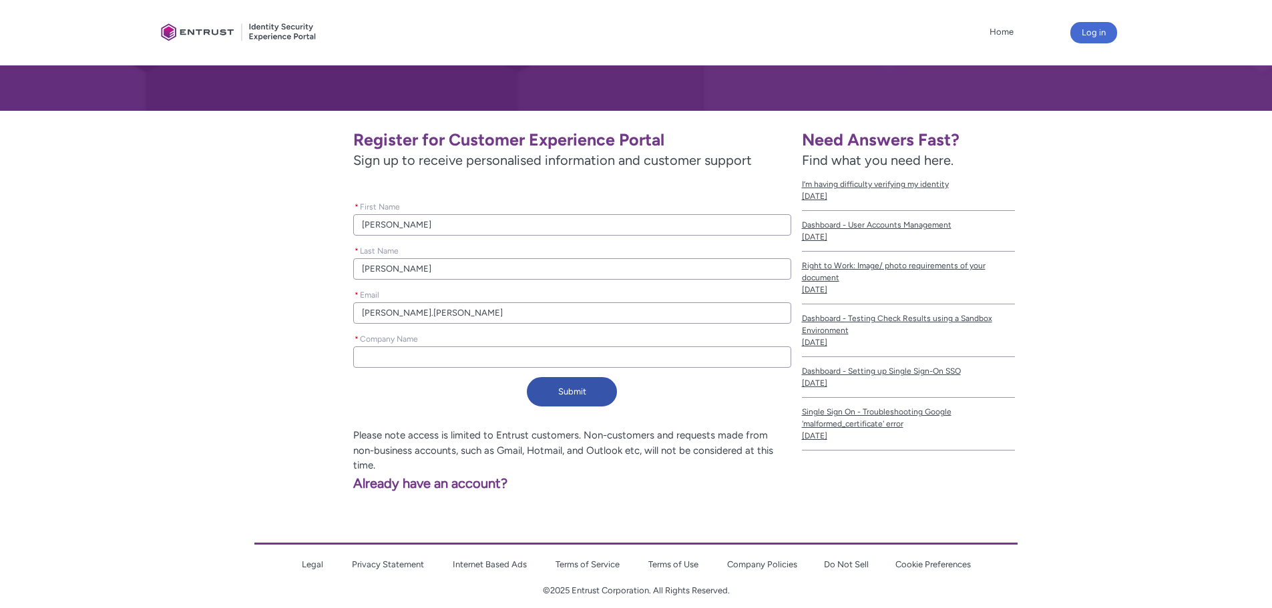
type input "himanshukumar.patel@"
type lightning-primitive-input-simple "himanshukumar.patel@d"
type input "himanshukumar.patel@d"
type lightning-primitive-input-simple "himanshukumar.patel@de"
type input "himanshukumar.patel@de"
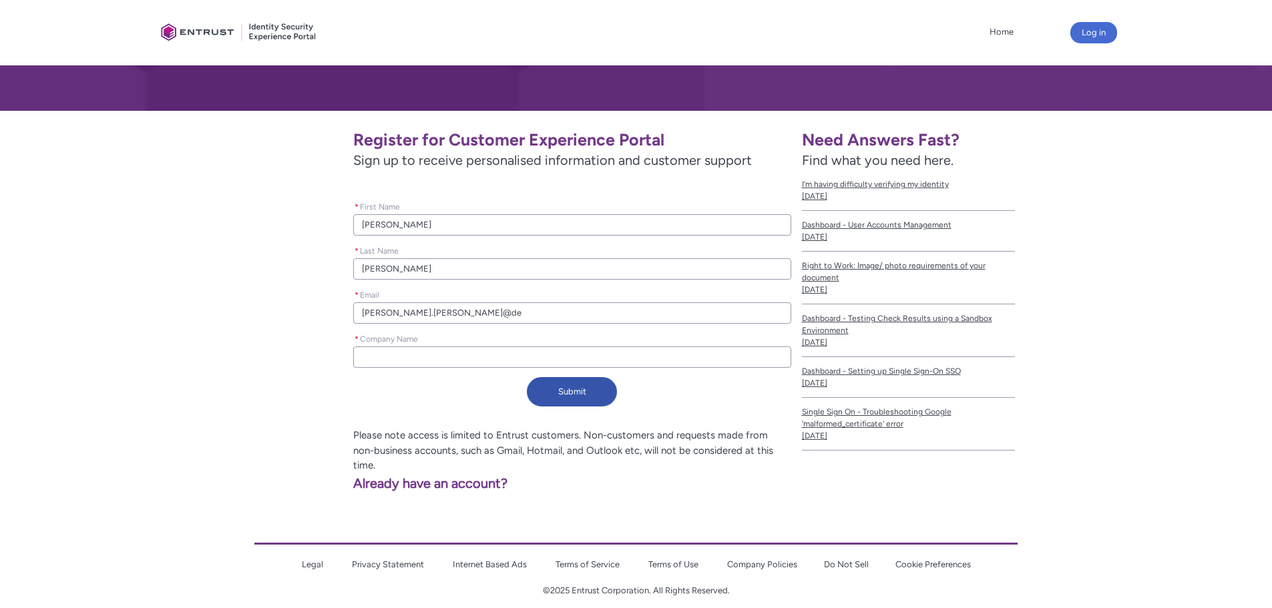
type lightning-primitive-input-simple "himanshukumar.patel@del"
type input "himanshukumar.patel@del"
type lightning-primitive-input-simple "himanshukumar.patel@dela"
type input "himanshukumar.patel@dela"
type lightning-primitive-input-simple "himanshukumar.patel@delaw"
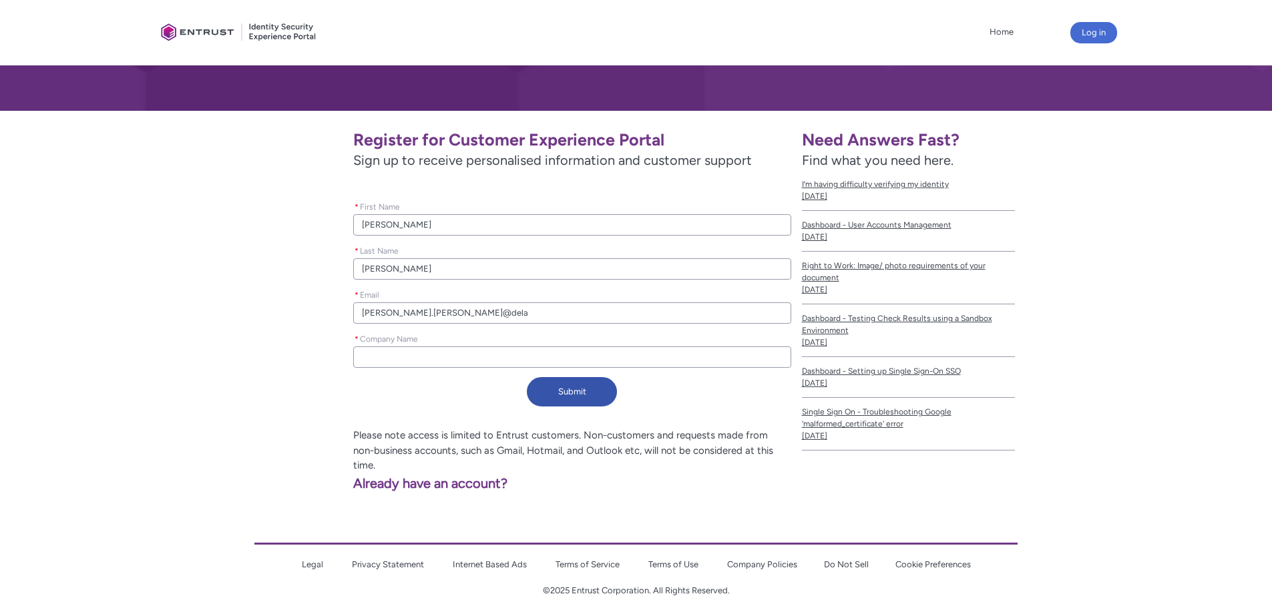
type input "himanshukumar.patel@delaw"
type lightning-primitive-input-simple "himanshukumar.patel@delawa"
type input "himanshukumar.patel@delawa"
type lightning-primitive-input-simple "himanshukumar.patel@delawar"
type input "himanshukumar.patel@delawar"
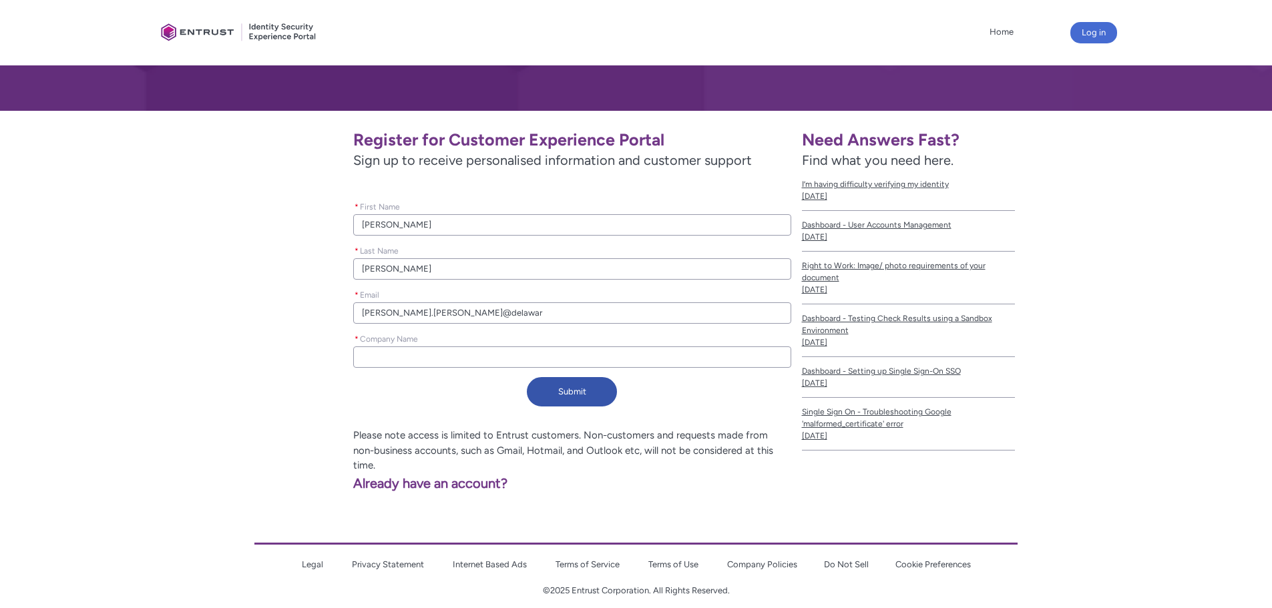
type lightning-primitive-input-simple "himanshukumar.patel@delaware"
type input "himanshukumar.patel@delaware"
type lightning-primitive-input-simple "himanshukumar.patel@delaware."
type input "himanshukumar.patel@delaware."
type lightning-primitive-input-simple "himanshukumar.patel@delaware.g"
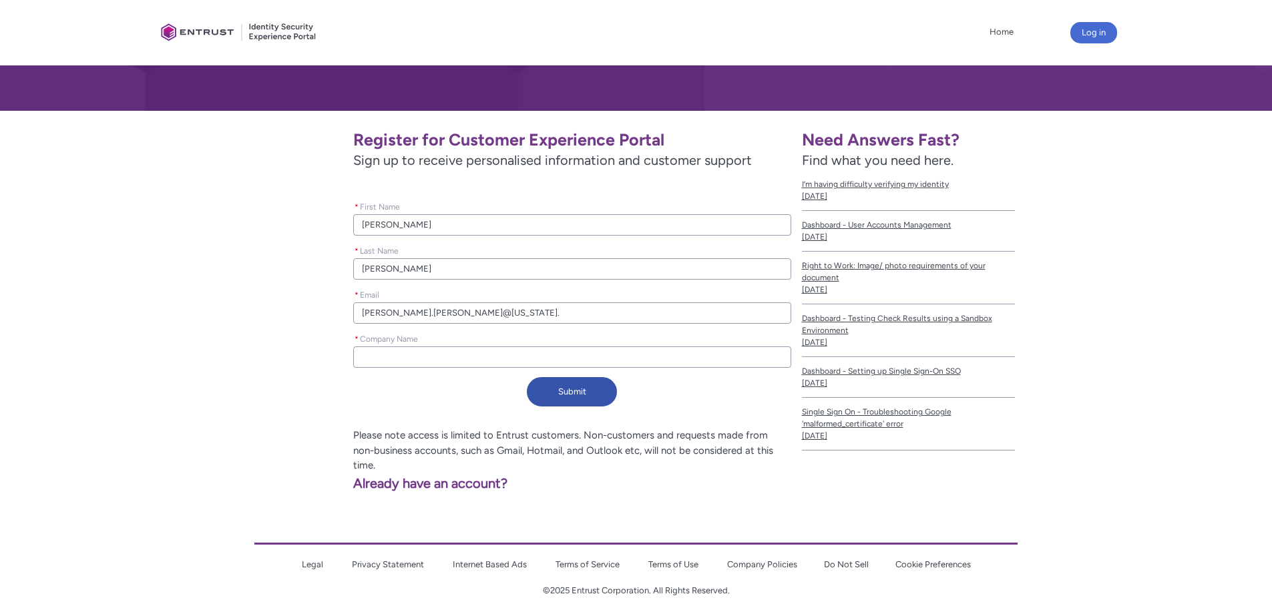
type input "himanshukumar.patel@delaware.g"
type lightning-primitive-input-simple "himanshukumar.patel@delaware.go"
type input "himanshukumar.patel@delaware.go"
type lightning-primitive-input-simple "himanshukumar.patel@delaware.gov"
type input "himanshukumar.patel@delaware.gov"
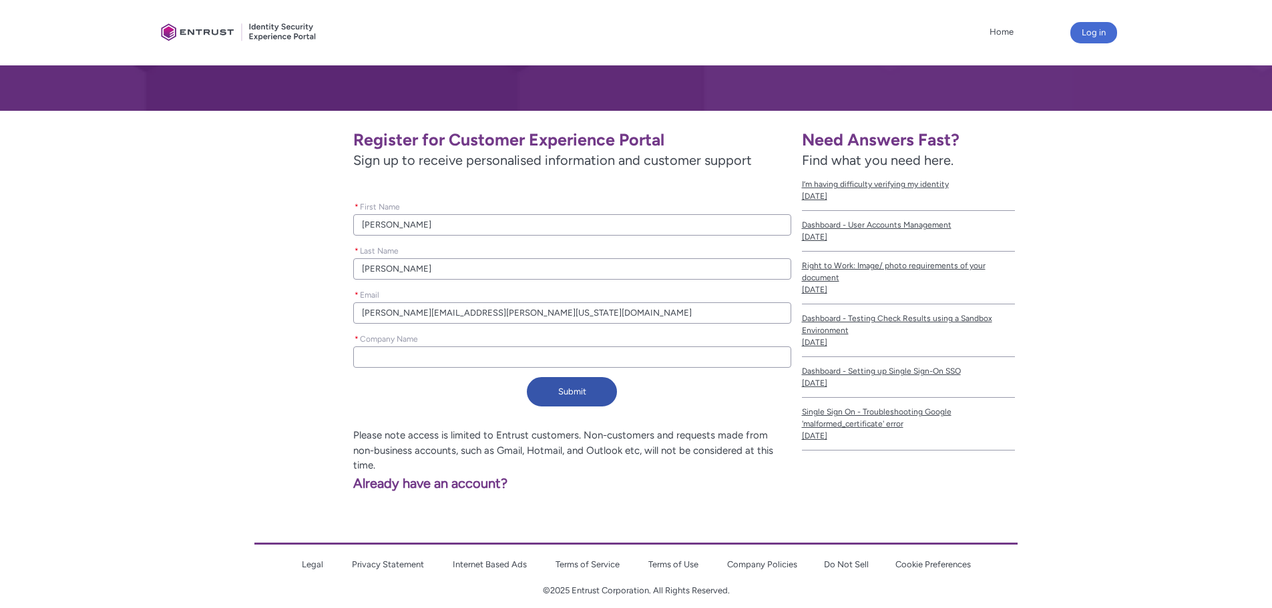
type lightning-primitive-input-simple "D"
type input "D"
type lightning-primitive-input-simple "DT"
type input "DT"
type lightning-primitive-input-simple "DTI"
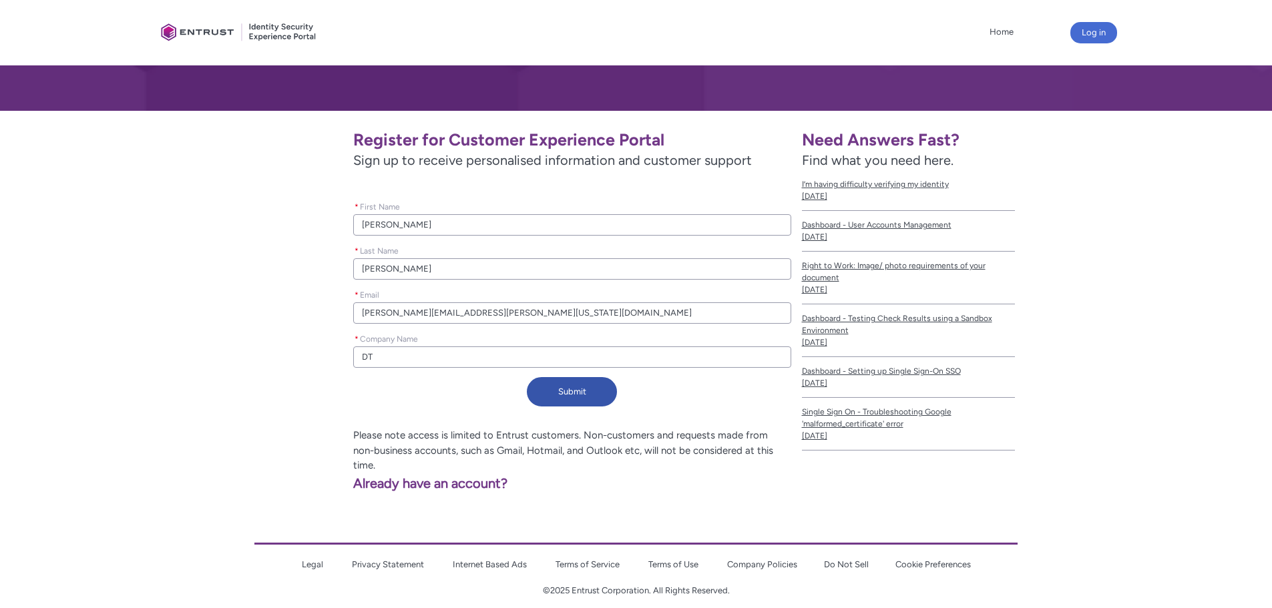
type input "DTI"
type lightning-primitive-input-simple "DTI"
type input "DTI"
type lightning-primitive-input-simple "DTI D"
type input "DTI D"
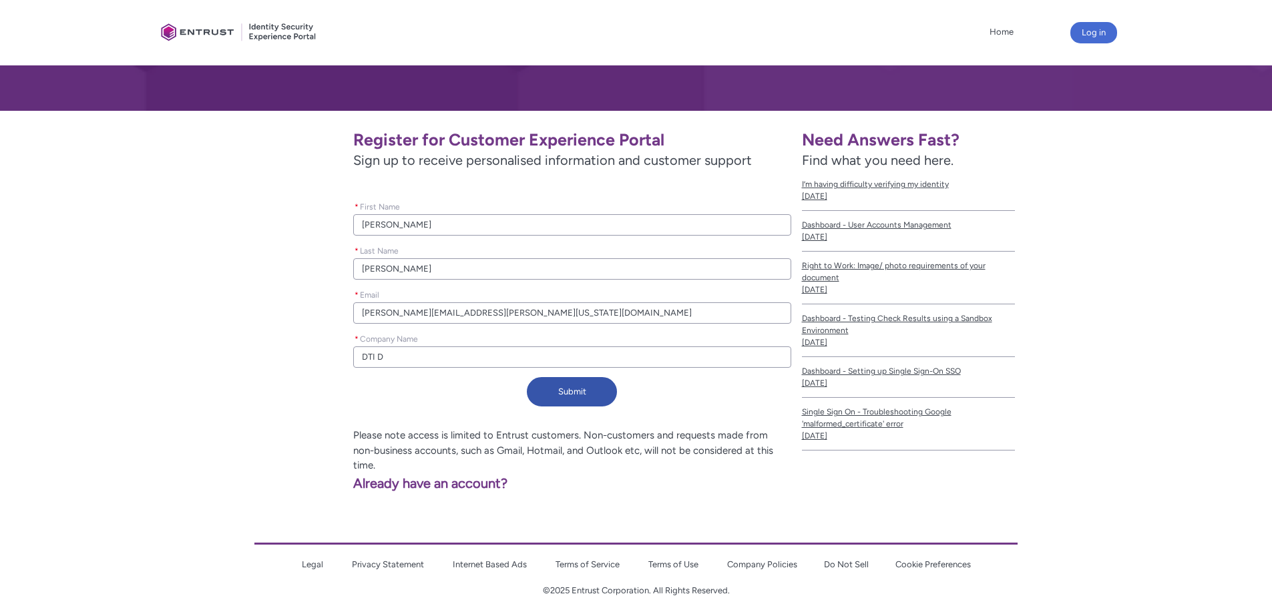
type lightning-primitive-input-simple "DTI De"
type input "DTI De"
type lightning-primitive-input-simple "DTI Del"
type input "DTI Del"
type lightning-primitive-input-simple "DTI Dela"
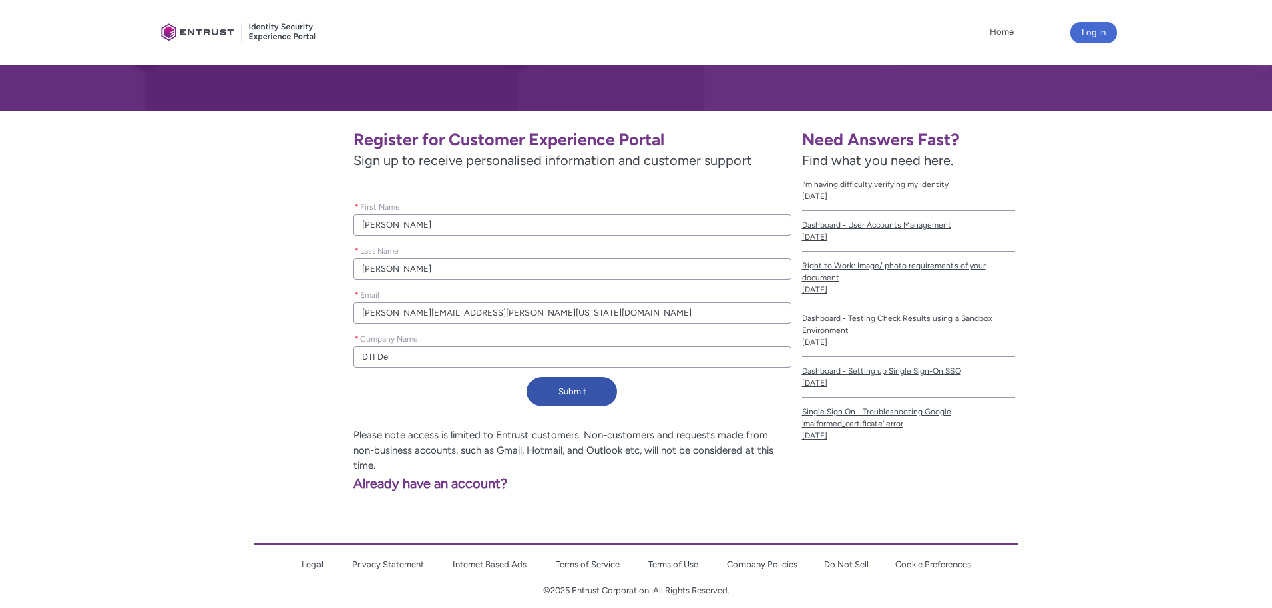
type input "DTI Dela"
type lightning-primitive-input-simple "DTI Delaw"
type input "DTI Delaw"
type lightning-primitive-input-simple "DTI Delawa"
type input "DTI Delawa"
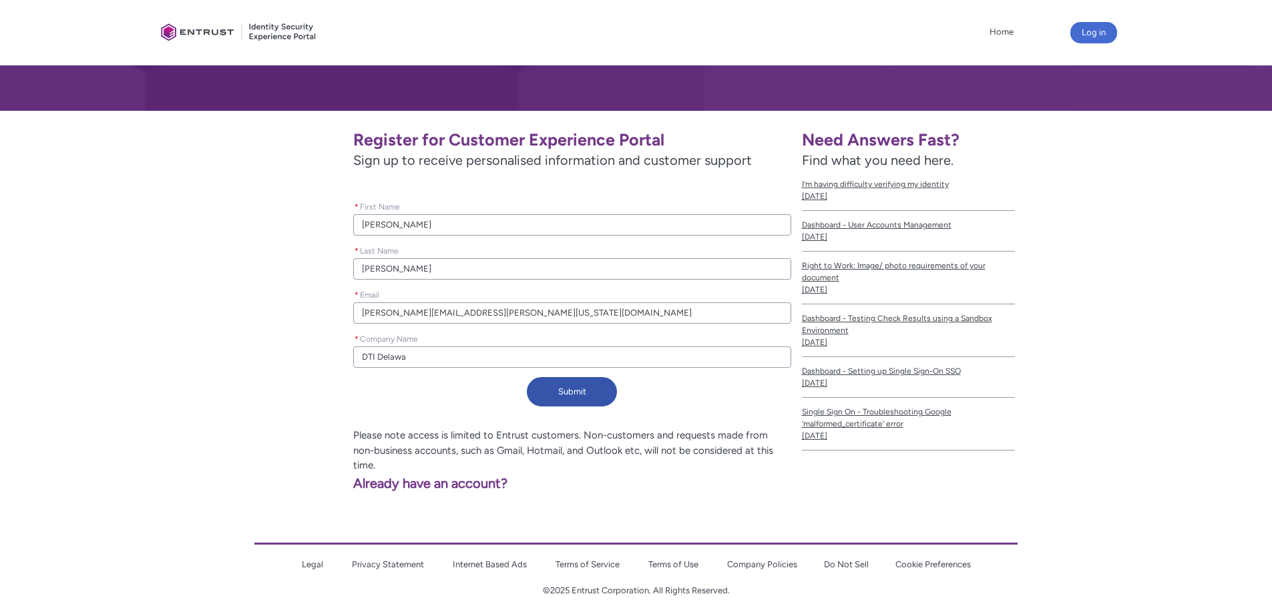
type lightning-primitive-input-simple "DTI Delawar"
type input "DTI Delawar"
type lightning-primitive-input-simple "DTI Delaware"
type input "DTI Delaware"
click at [592, 389] on button "Submit" at bounding box center [572, 391] width 90 height 29
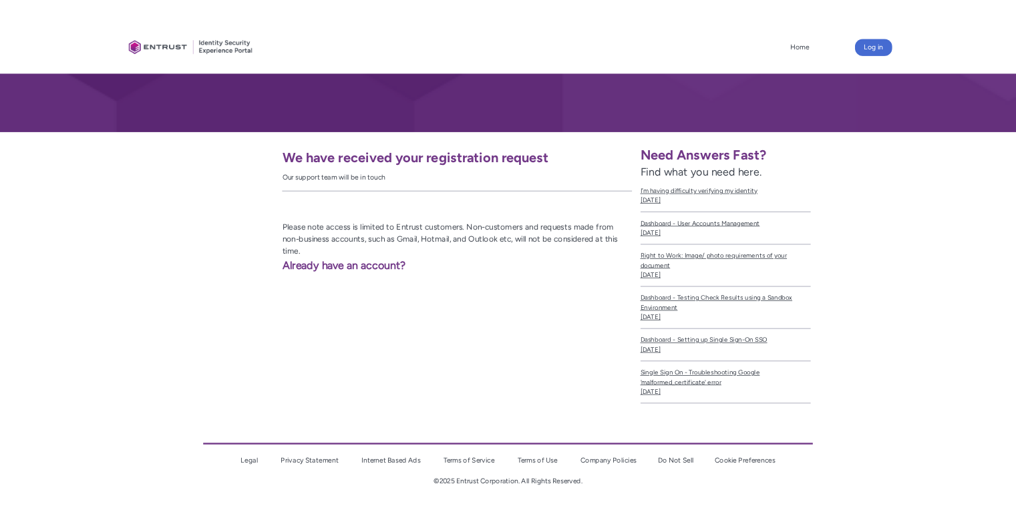
scroll to position [155, 0]
